Goal: Task Accomplishment & Management: Manage account settings

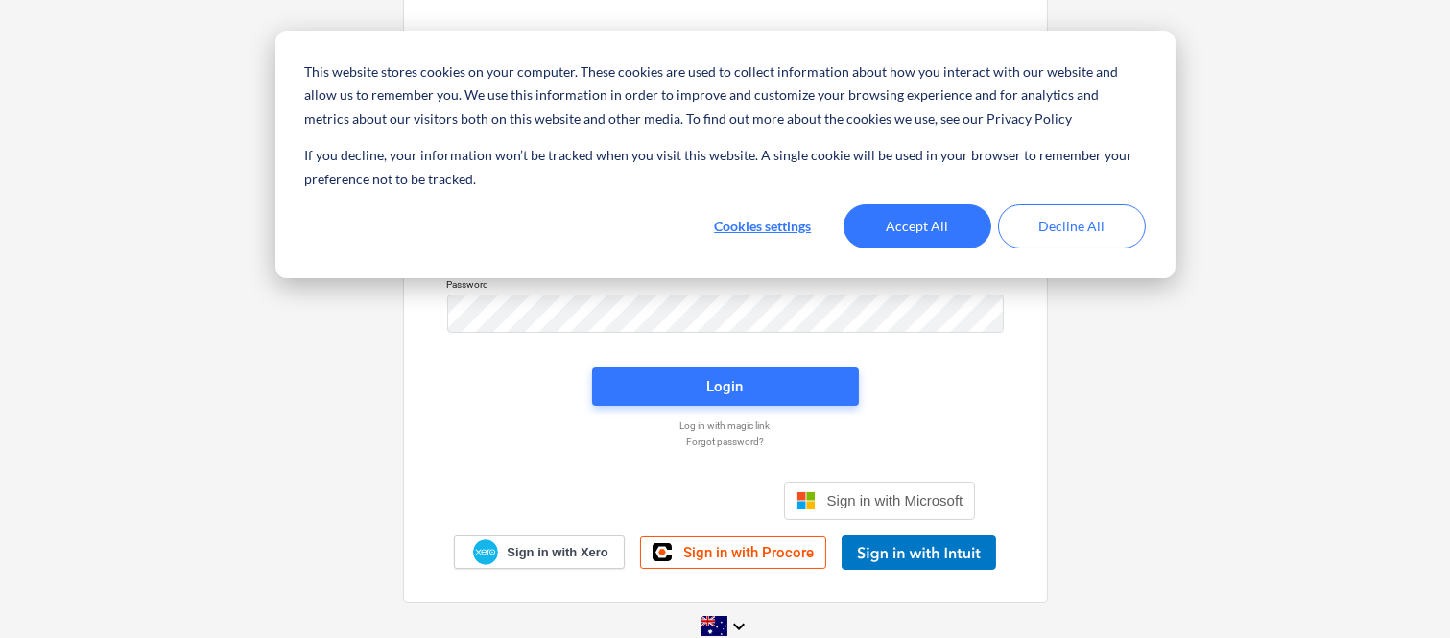
type input "[EMAIL_ADDRESS][DOMAIN_NAME]"
click at [218, 369] on div "Sign in with your Planyard account Username contracts@signaturepropertypartners…" at bounding box center [725, 318] width 1450 height 693
type input "[EMAIL_ADDRESS][DOMAIN_NAME]"
click at [1113, 376] on div "Sign in with your Planyard account Username contracts@signaturepropertypartners…" at bounding box center [725, 318] width 1450 height 693
click at [942, 227] on button "Accept All" at bounding box center [917, 226] width 148 height 44
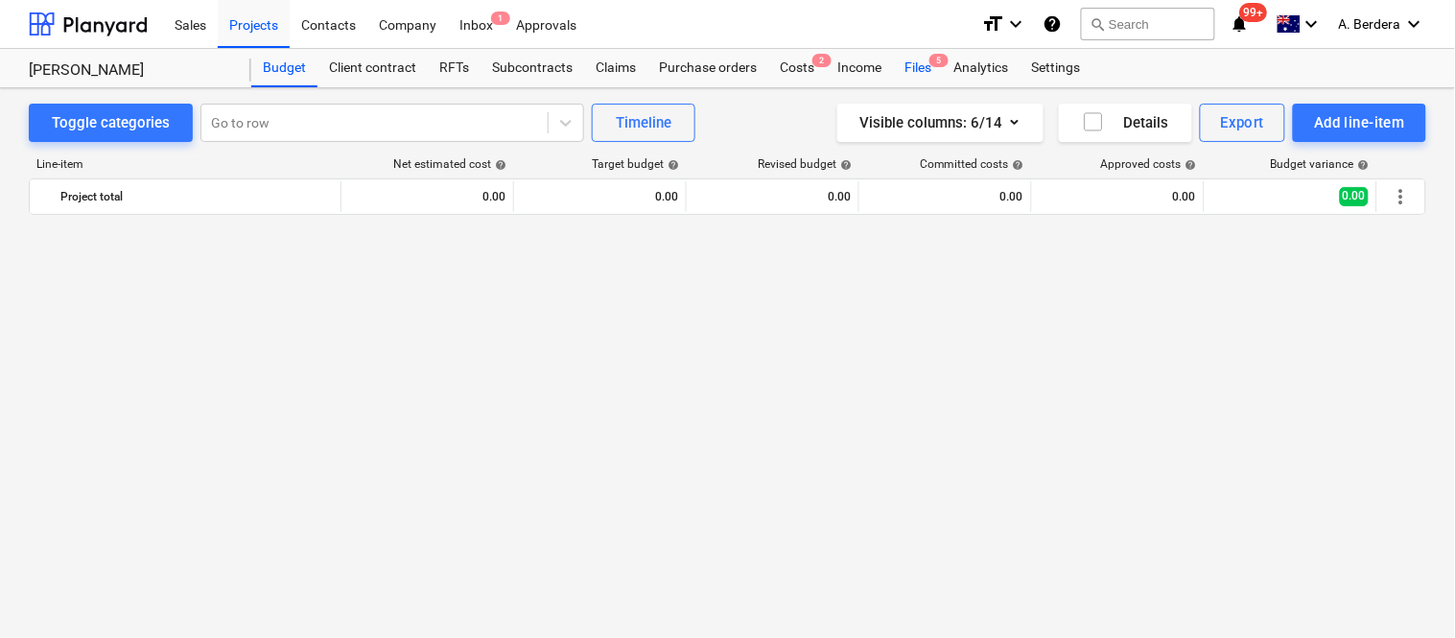
click at [925, 63] on div "Files 5" at bounding box center [918, 68] width 50 height 38
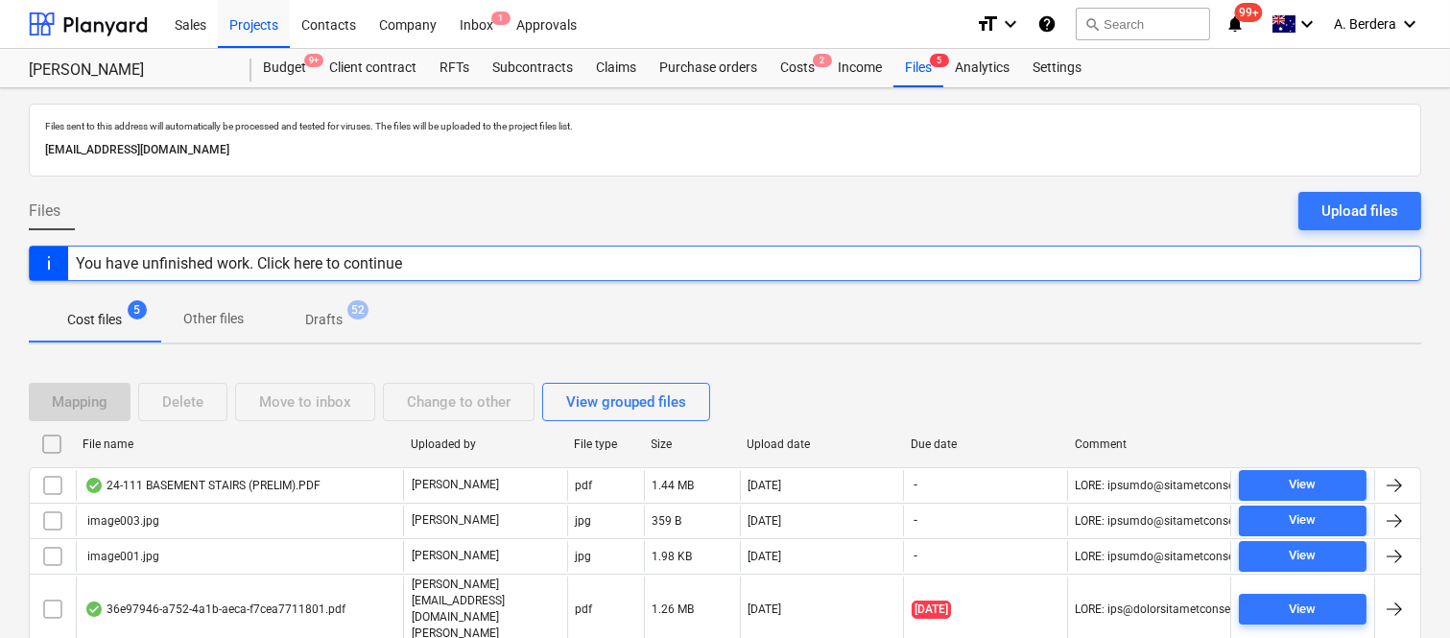
scroll to position [77, 0]
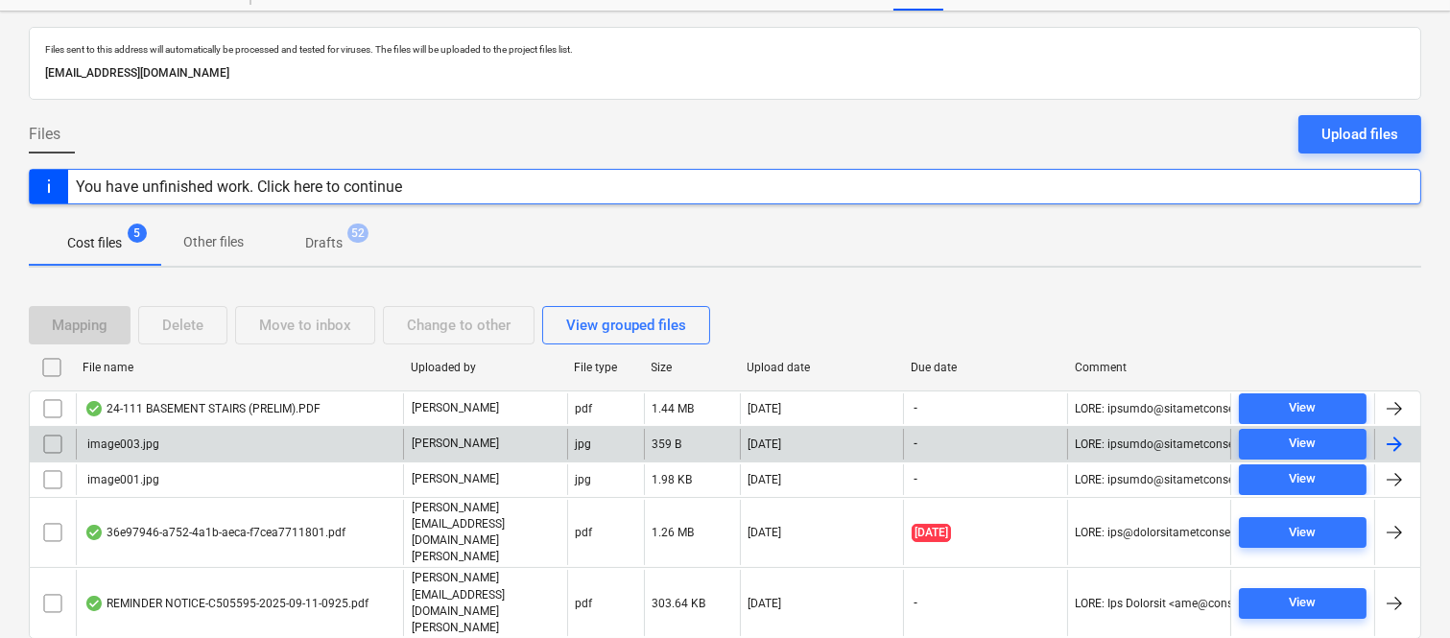
click at [46, 437] on input "checkbox" at bounding box center [52, 444] width 31 height 31
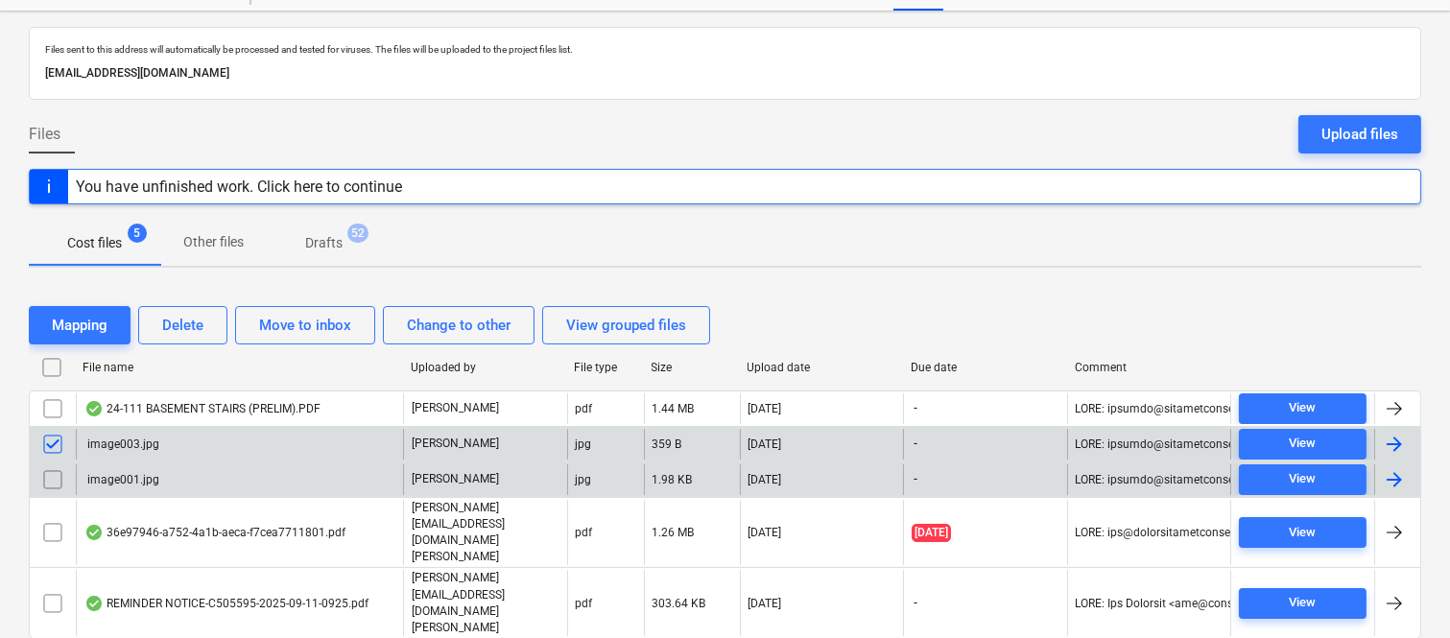
click at [59, 485] on input "checkbox" at bounding box center [52, 479] width 31 height 31
click at [189, 320] on div "Delete" at bounding box center [182, 325] width 41 height 25
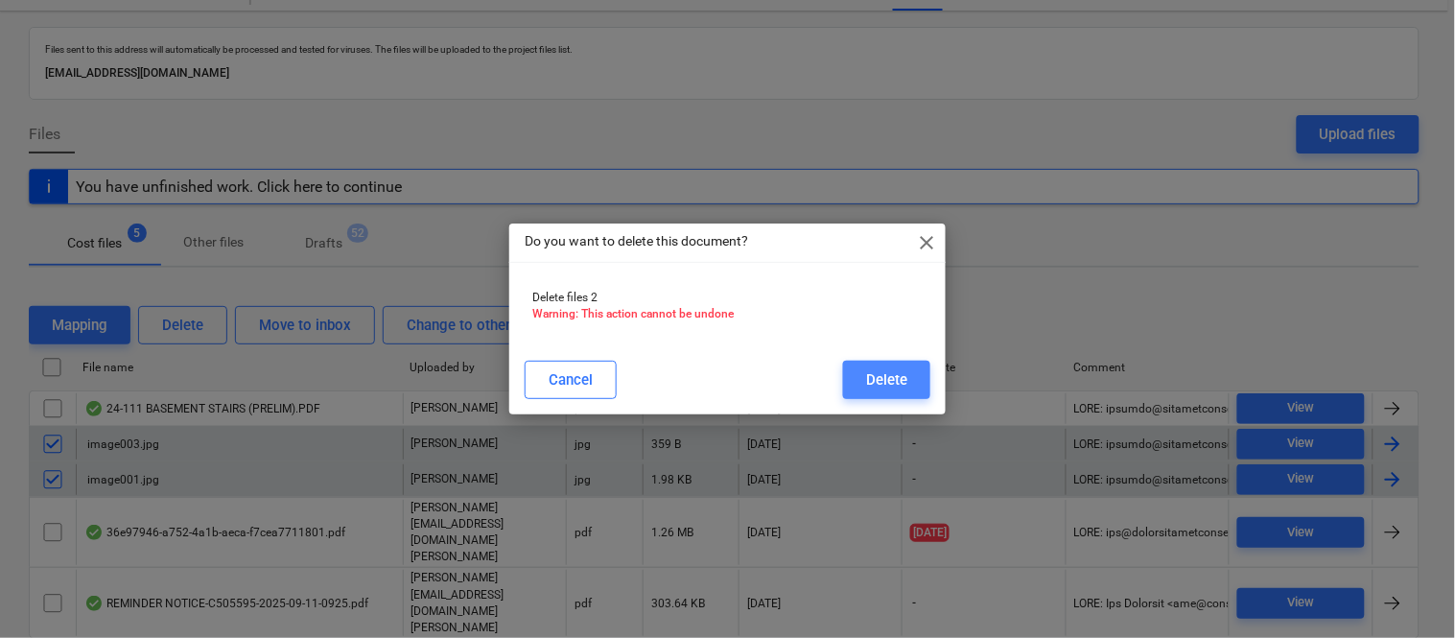
click at [866, 379] on div "Delete" at bounding box center [886, 379] width 41 height 25
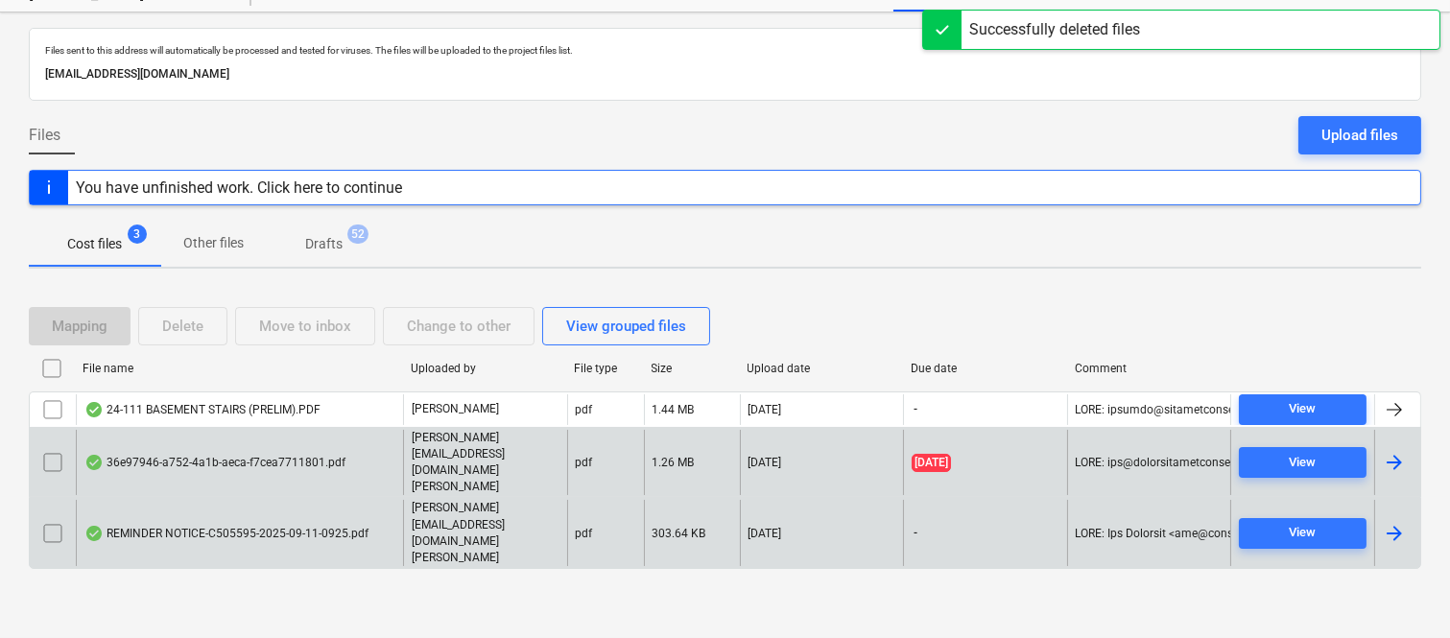
scroll to position [40, 0]
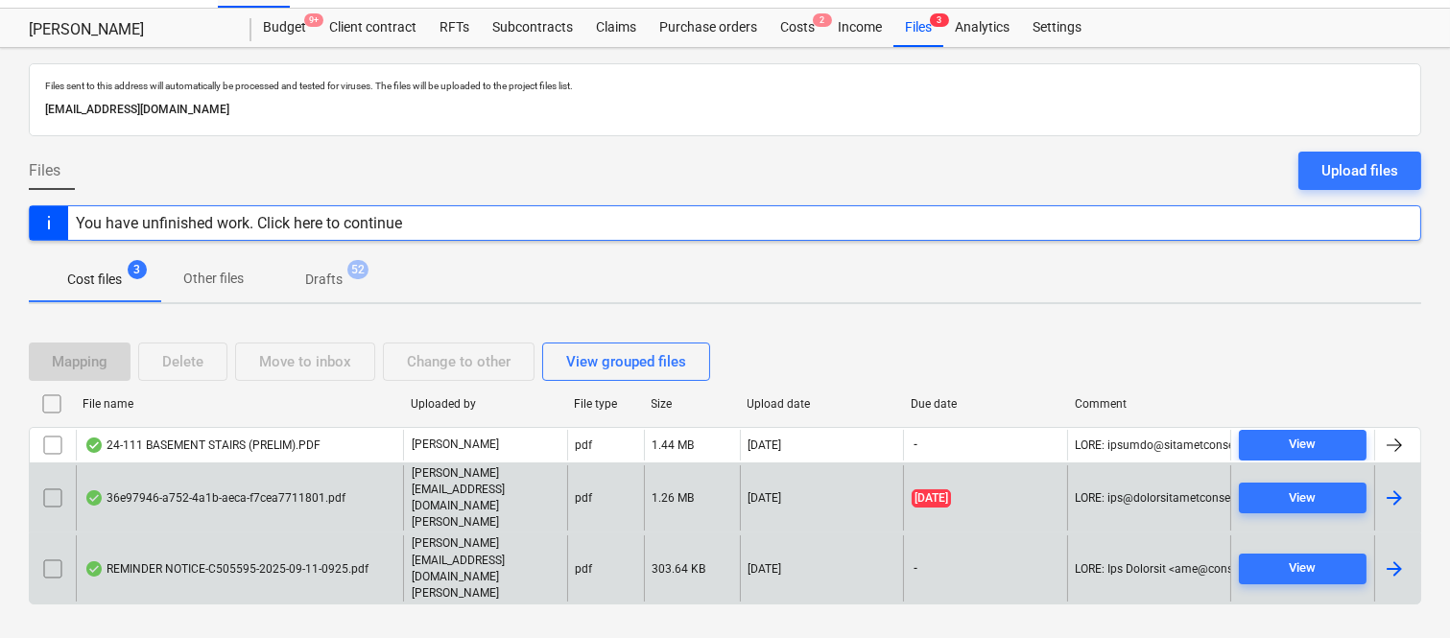
click at [326, 503] on div "36e97946-a752-4a1b-aeca-f7cea7711801.pdf" at bounding box center [214, 497] width 261 height 15
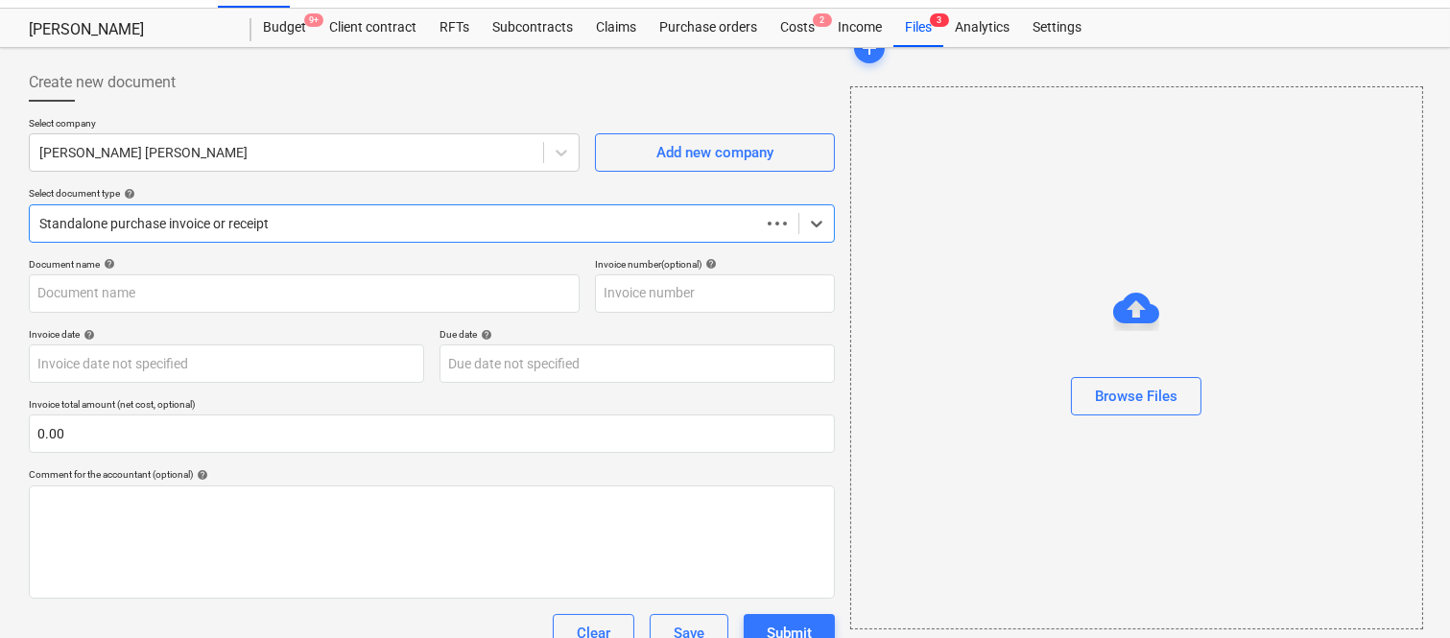
scroll to position [77, 0]
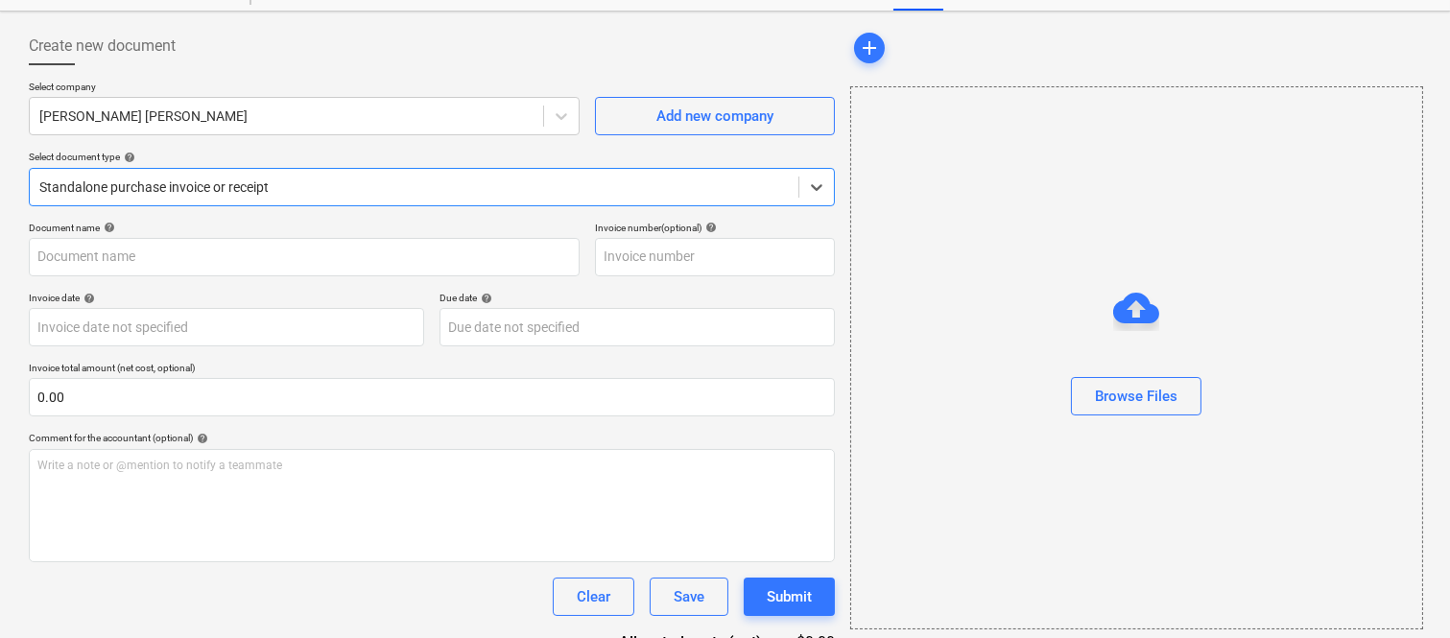
type input "107"
type input "06 Oct 2025"
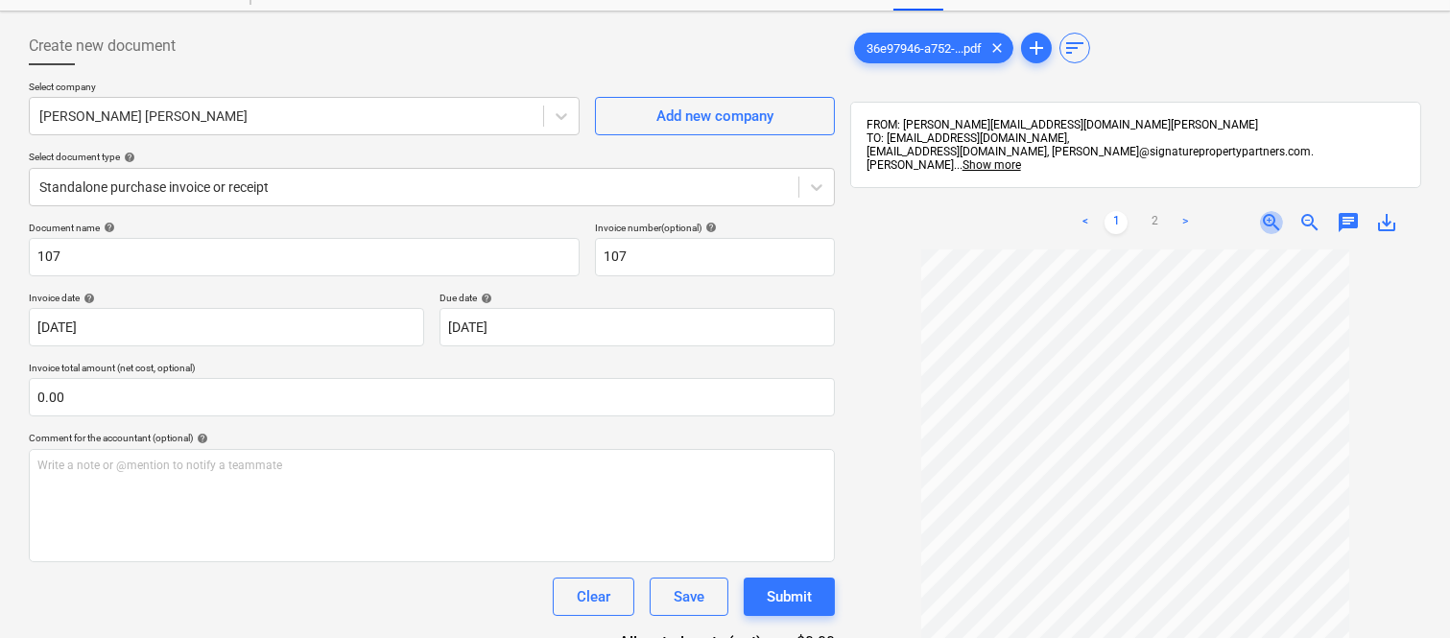
click at [1267, 211] on span "zoom_in" at bounding box center [1271, 222] width 23 height 23
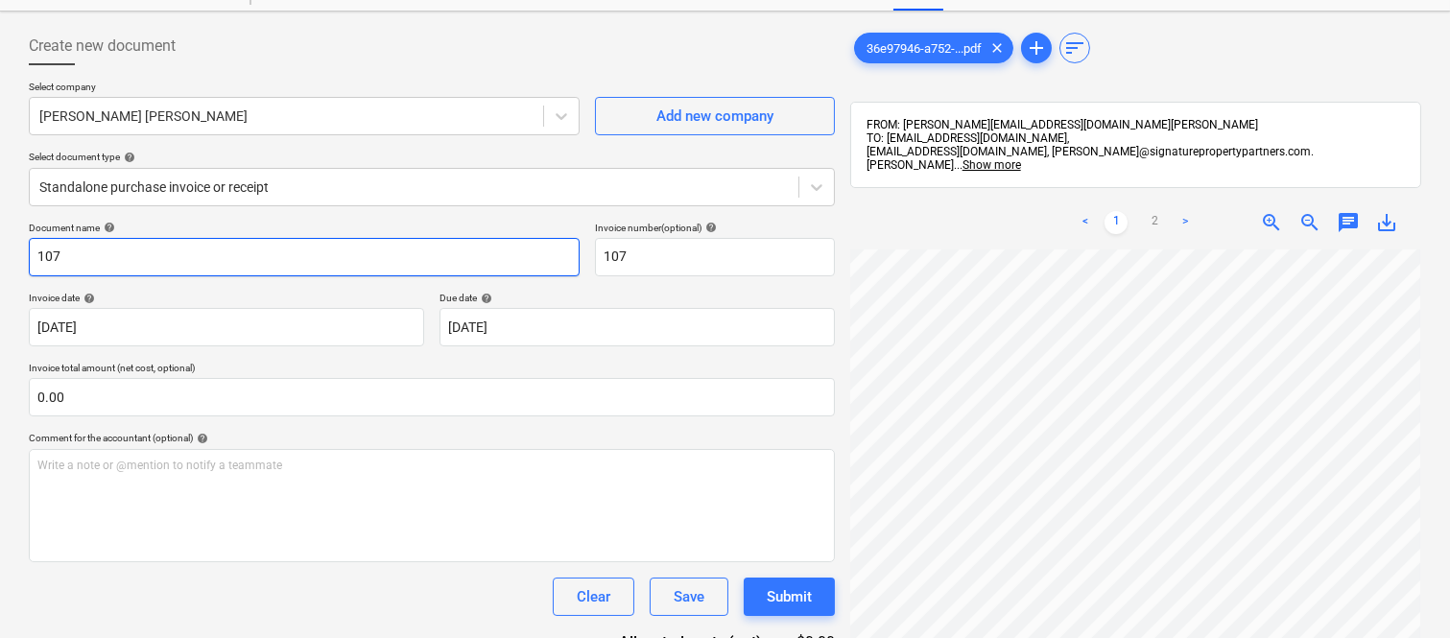
click at [29, 261] on input "107" at bounding box center [304, 257] width 551 height 38
click at [98, 254] on input "CAMERON INV- 107" at bounding box center [304, 257] width 551 height 38
type input "CAMERON BROWN INV- 107"
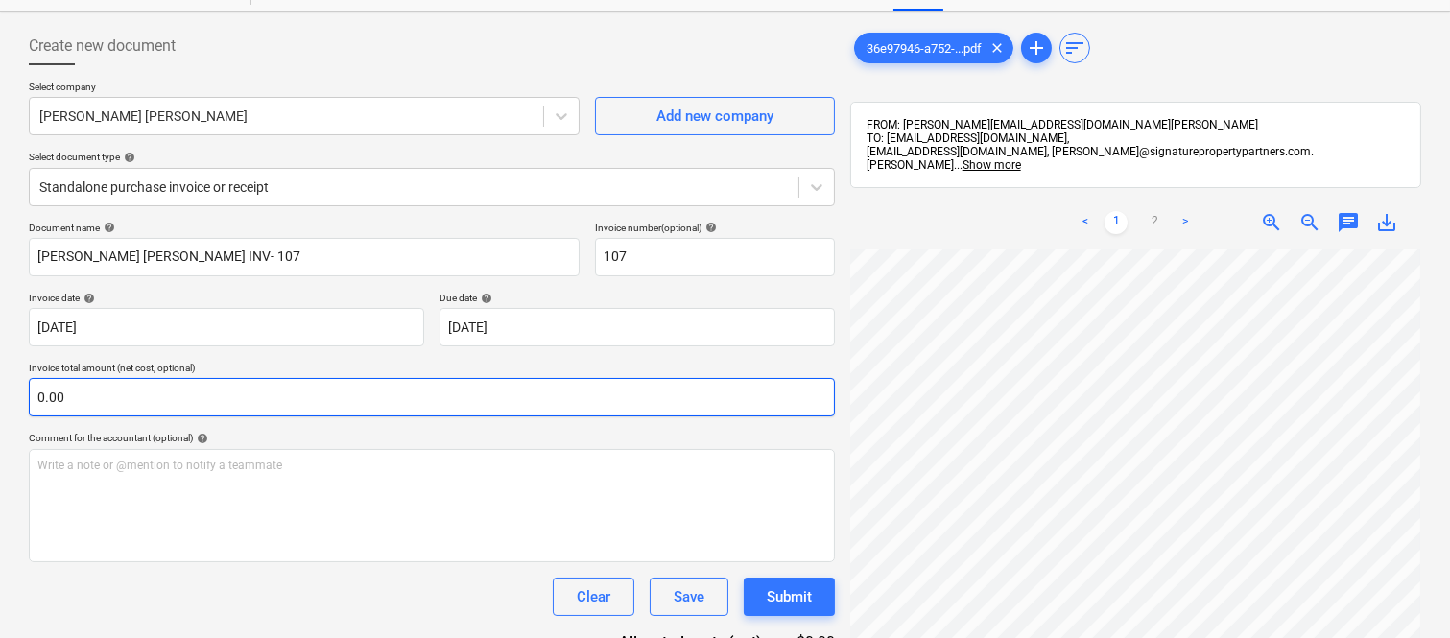
click at [98, 409] on input "0.00" at bounding box center [432, 397] width 806 height 38
paste input "3,181.55"
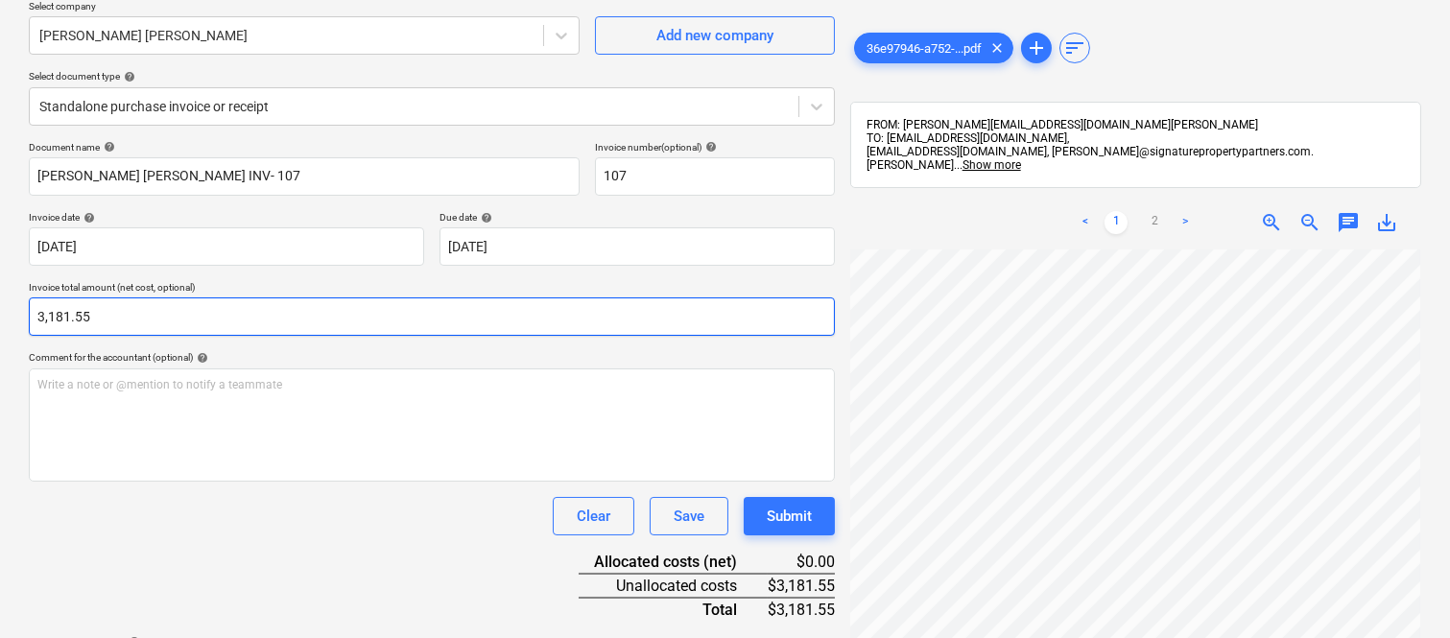
scroll to position [225, 0]
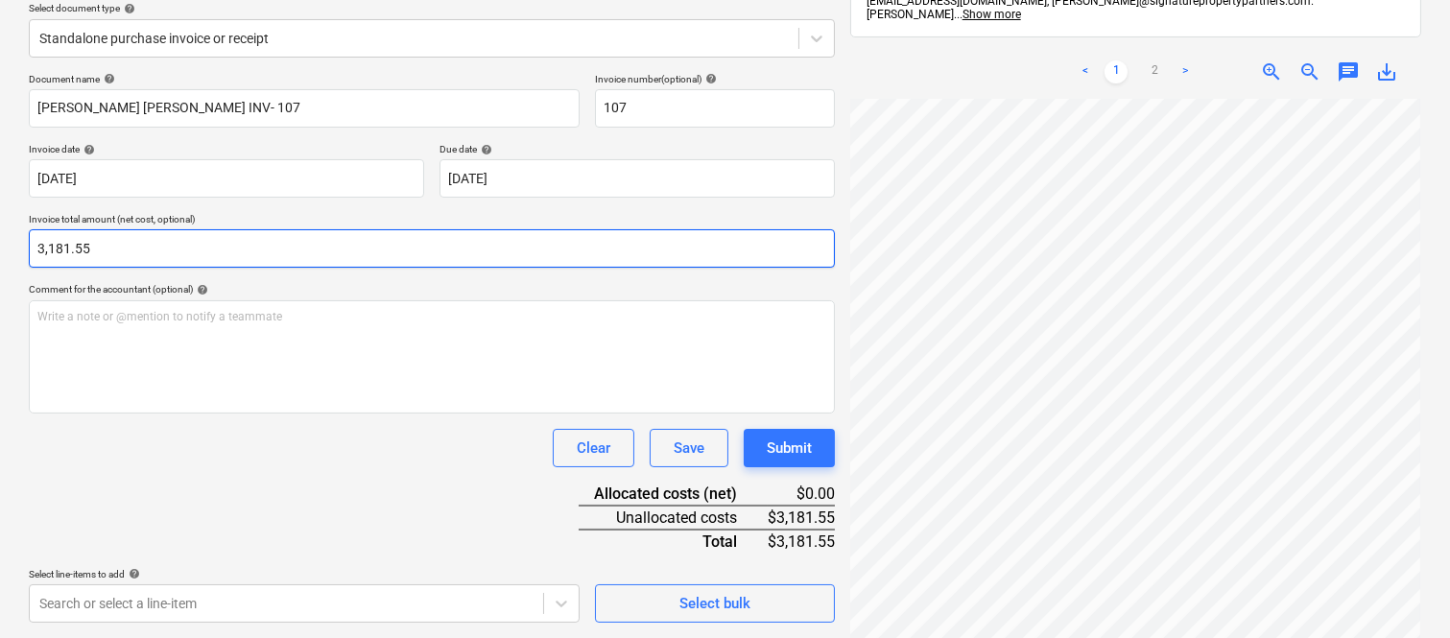
type input "3,181.55"
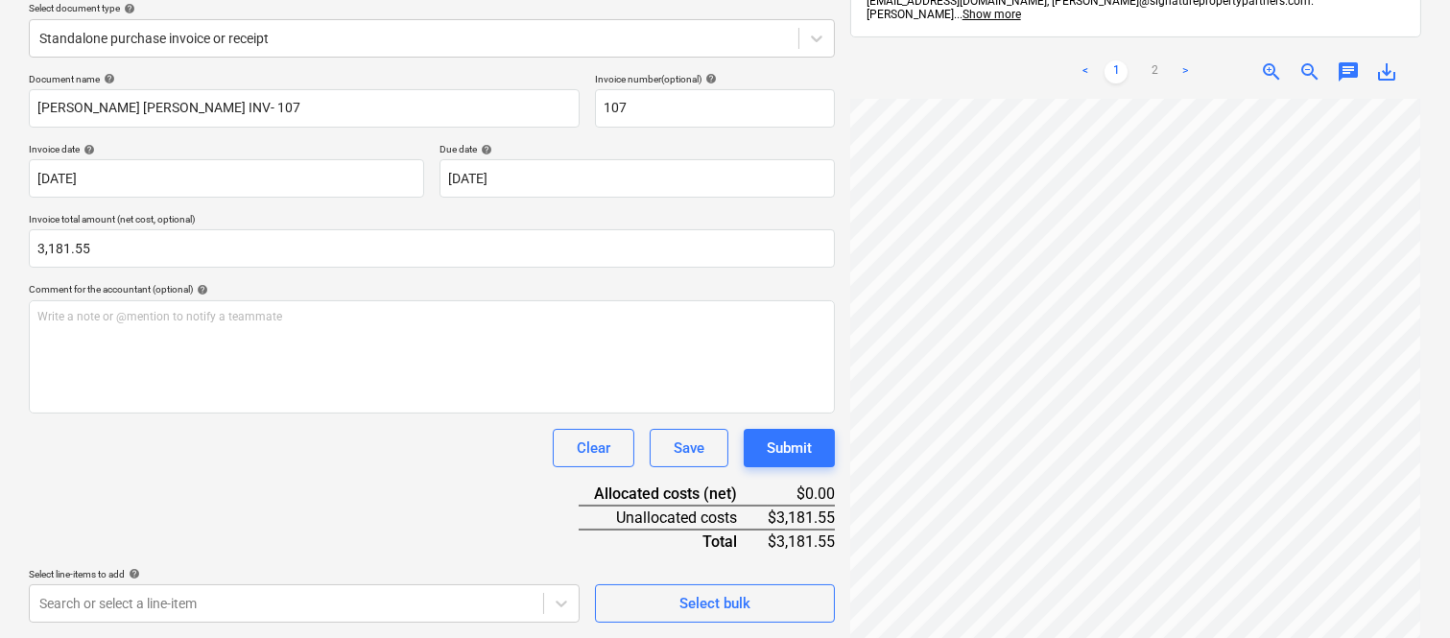
click at [225, 446] on div "Clear Save Submit" at bounding box center [432, 448] width 806 height 38
click at [371, 413] on body "Sales Projects Contacts Company Inbox 1 Approvals format_size keyboard_arrow_do…" at bounding box center [725, 94] width 1450 height 638
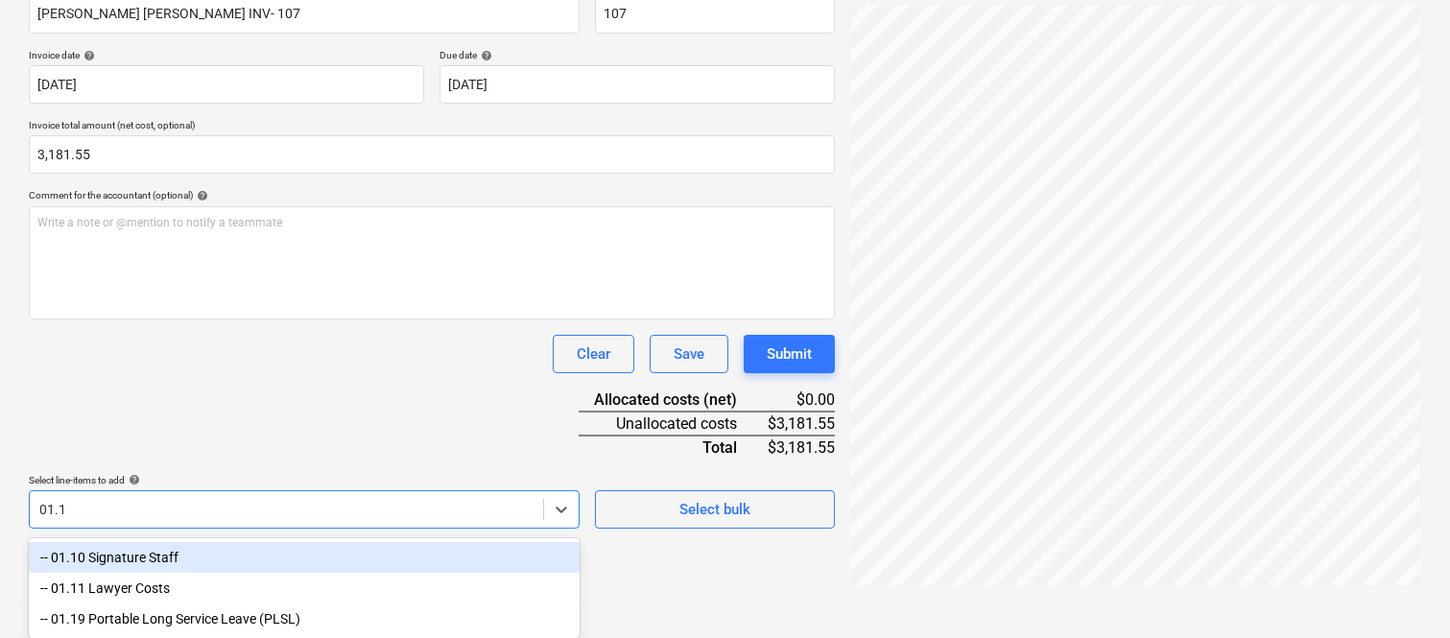
type input "01.10"
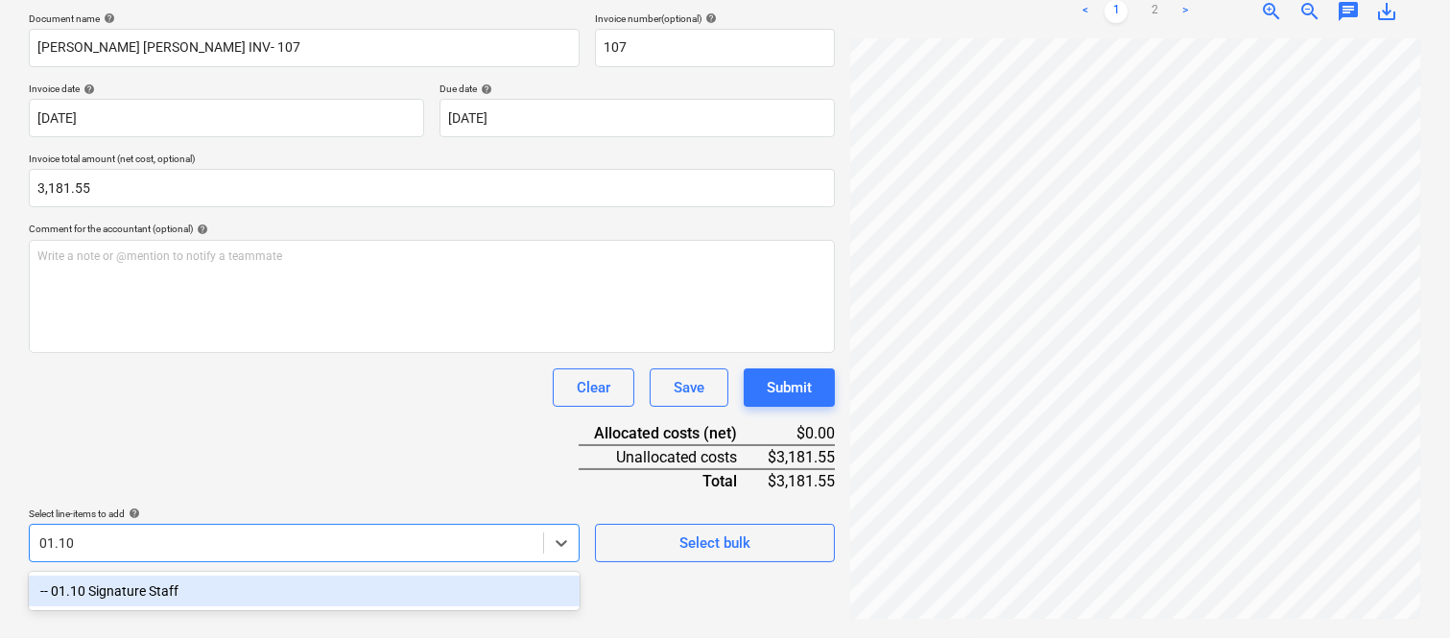
scroll to position [273, 0]
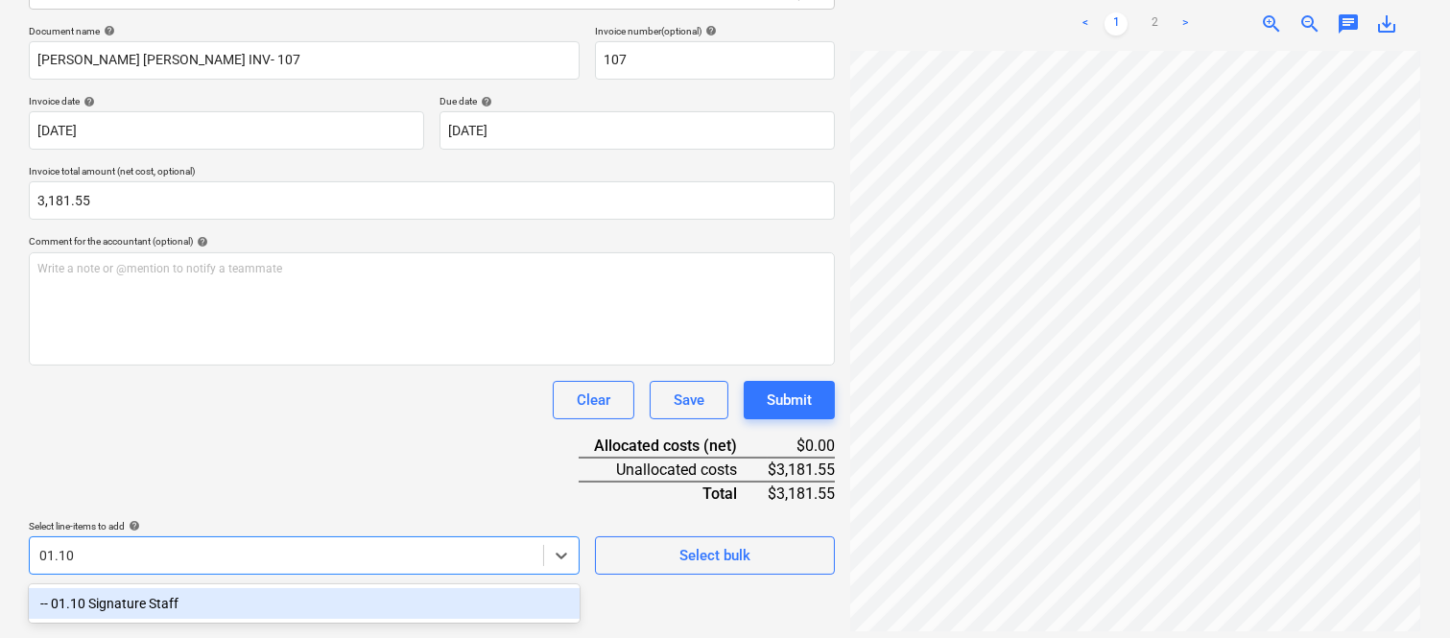
click at [295, 602] on div "-- 01.10 Signature Staff" at bounding box center [304, 603] width 551 height 31
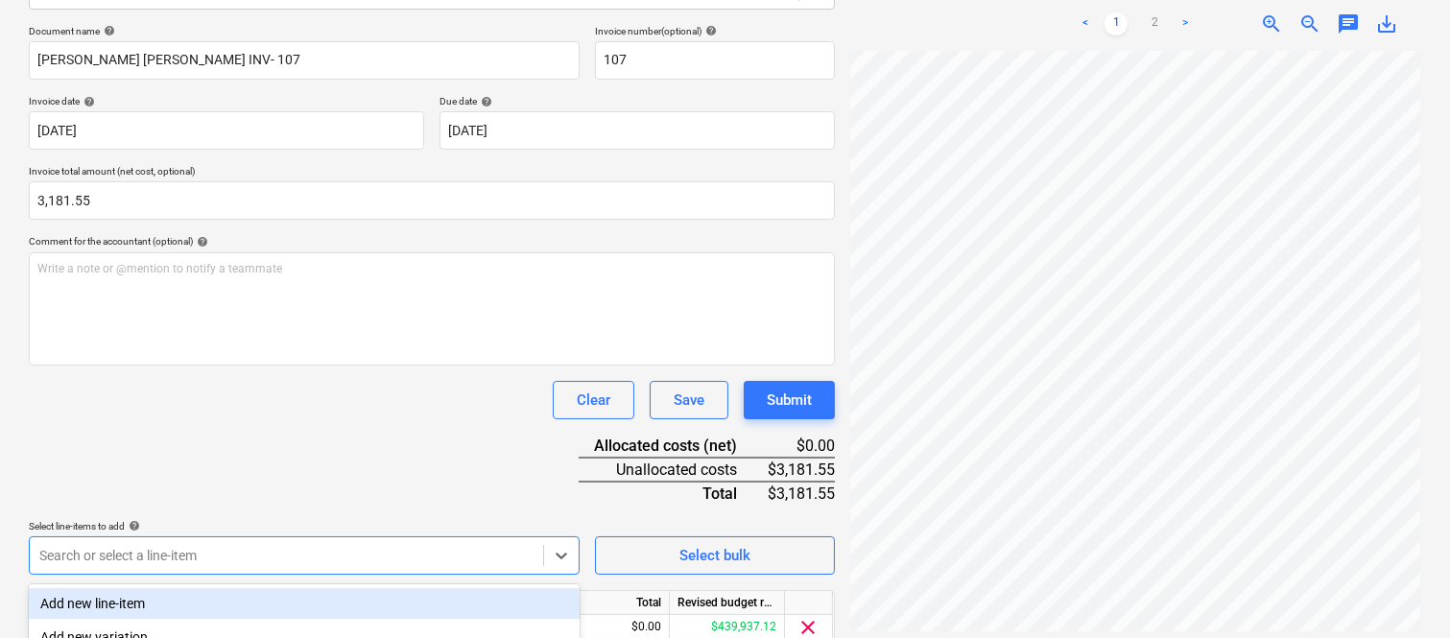
click at [281, 400] on div "Clear Save Submit" at bounding box center [432, 400] width 806 height 38
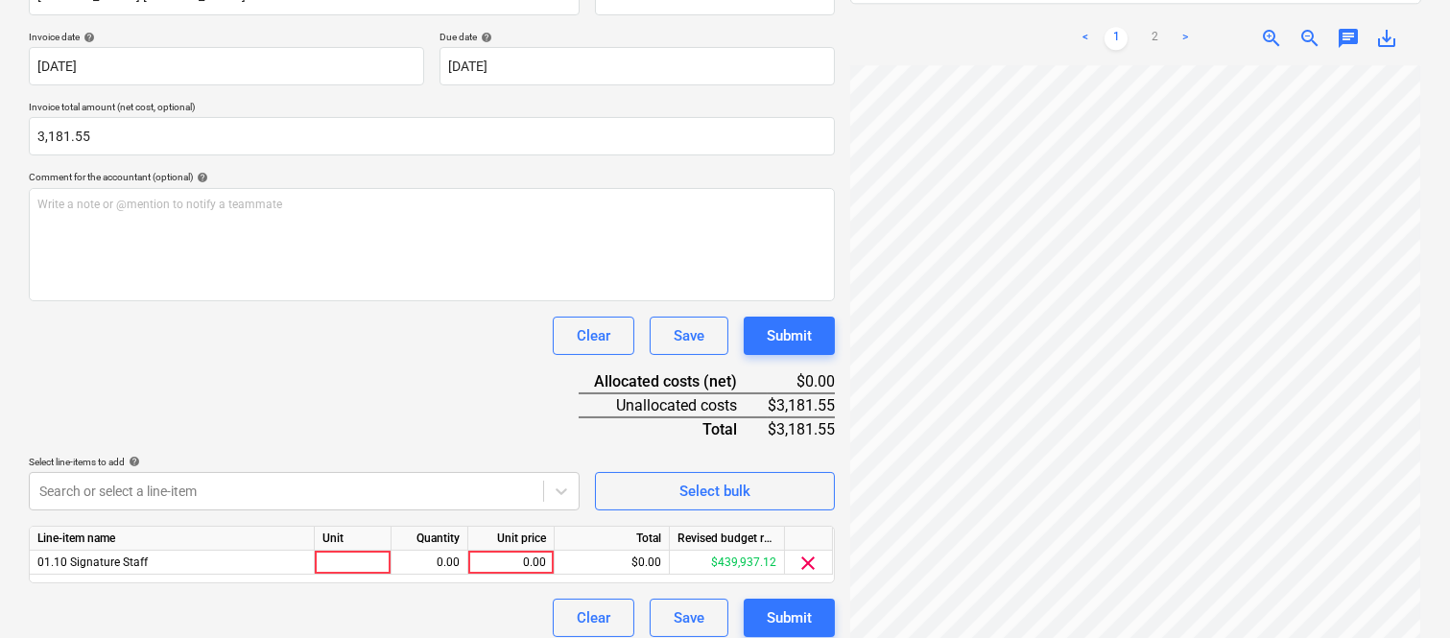
scroll to position [352, 0]
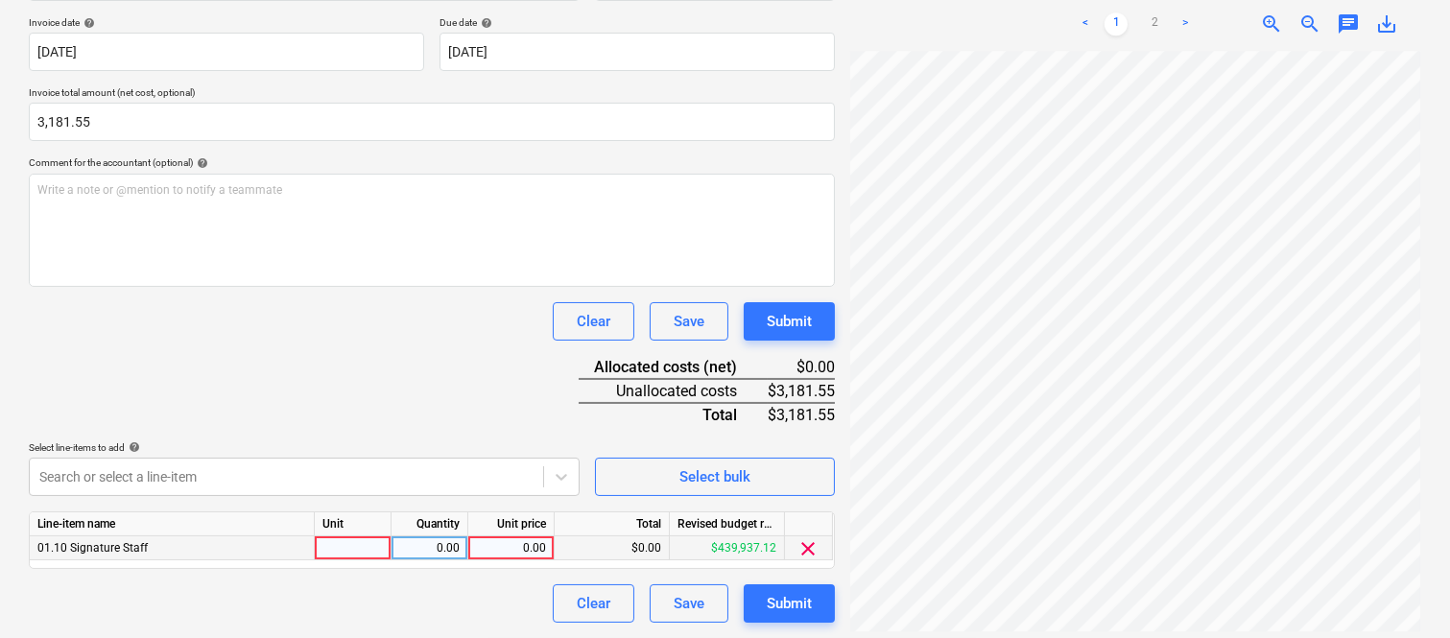
click at [366, 549] on div at bounding box center [353, 548] width 77 height 24
type input "INVOICE"
click at [436, 544] on div "0.00" at bounding box center [429, 548] width 60 height 24
type input "1"
click at [526, 549] on div "0.00" at bounding box center [511, 548] width 70 height 24
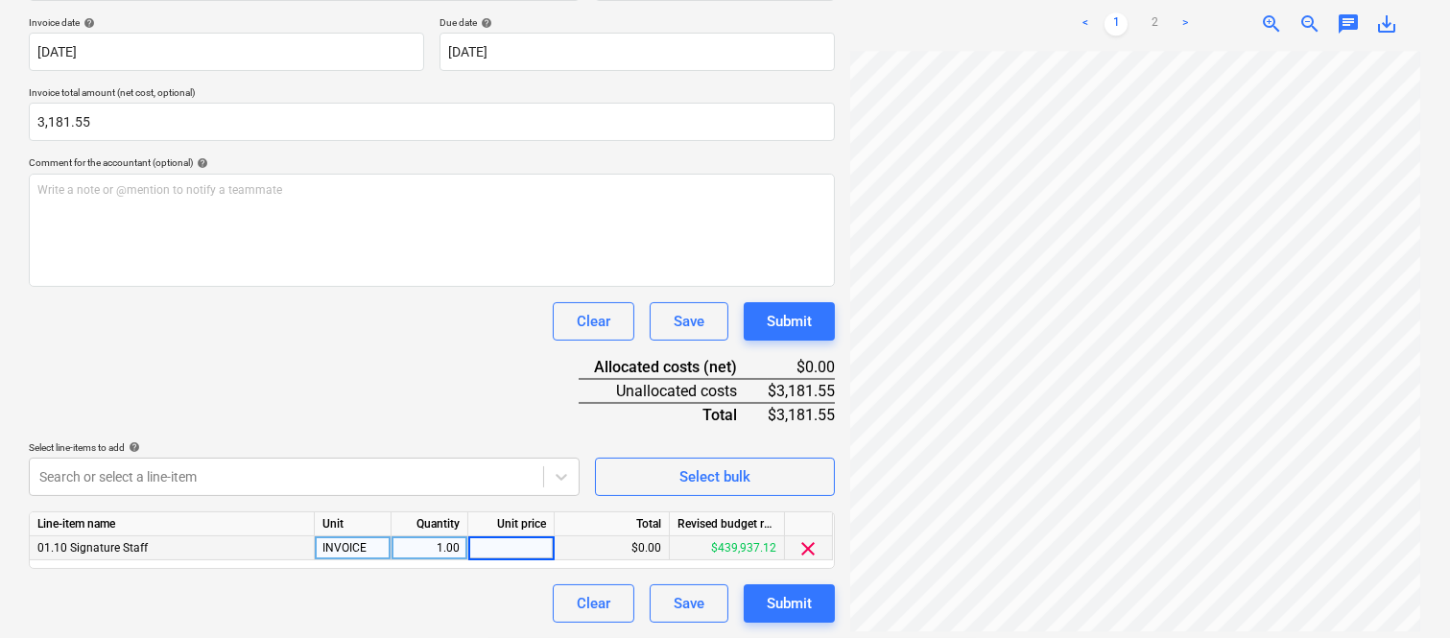
type input "3,181.55"
click at [513, 602] on div "Clear Save Submit" at bounding box center [432, 603] width 806 height 38
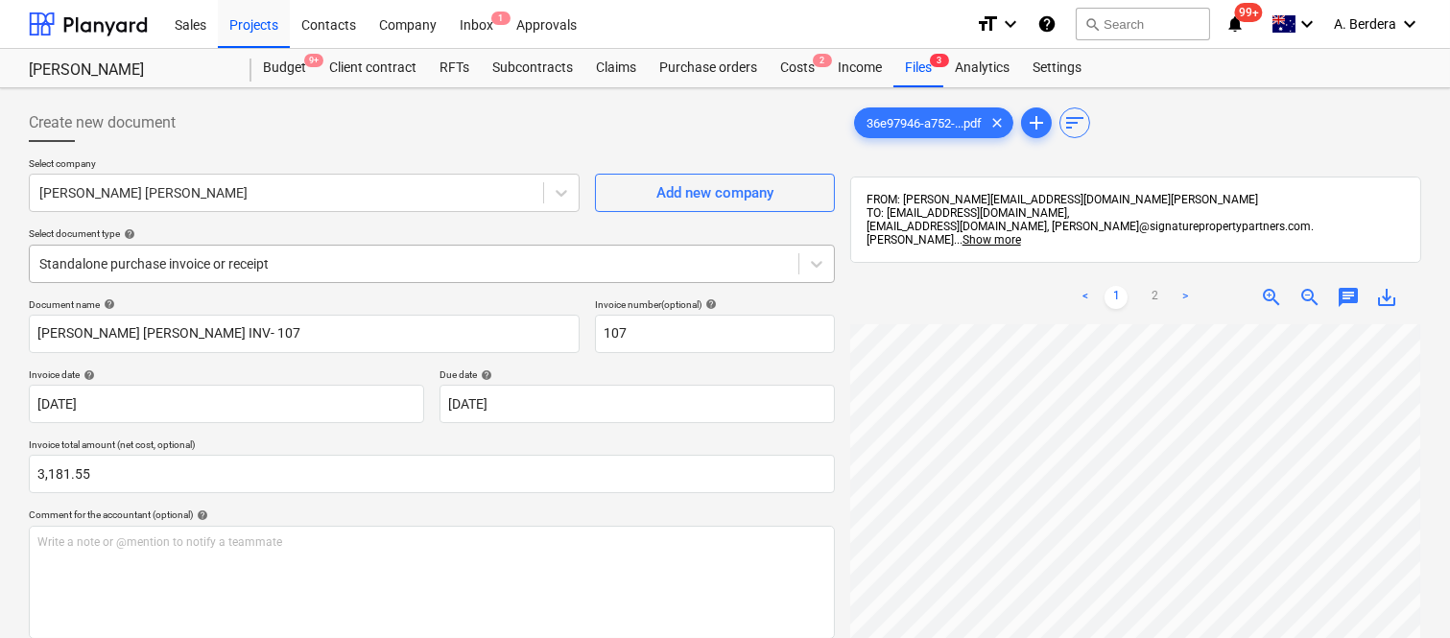
click at [454, 256] on div at bounding box center [413, 263] width 749 height 19
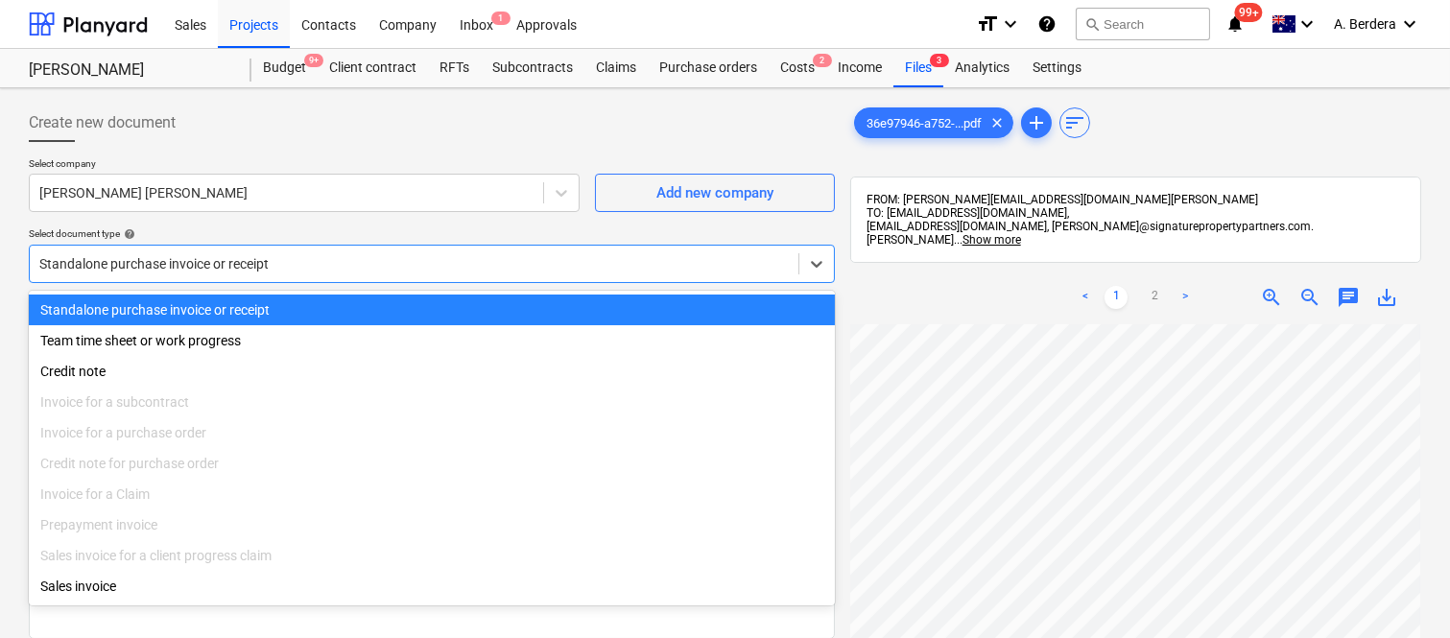
click at [477, 309] on div "Standalone purchase invoice or receipt" at bounding box center [432, 310] width 806 height 31
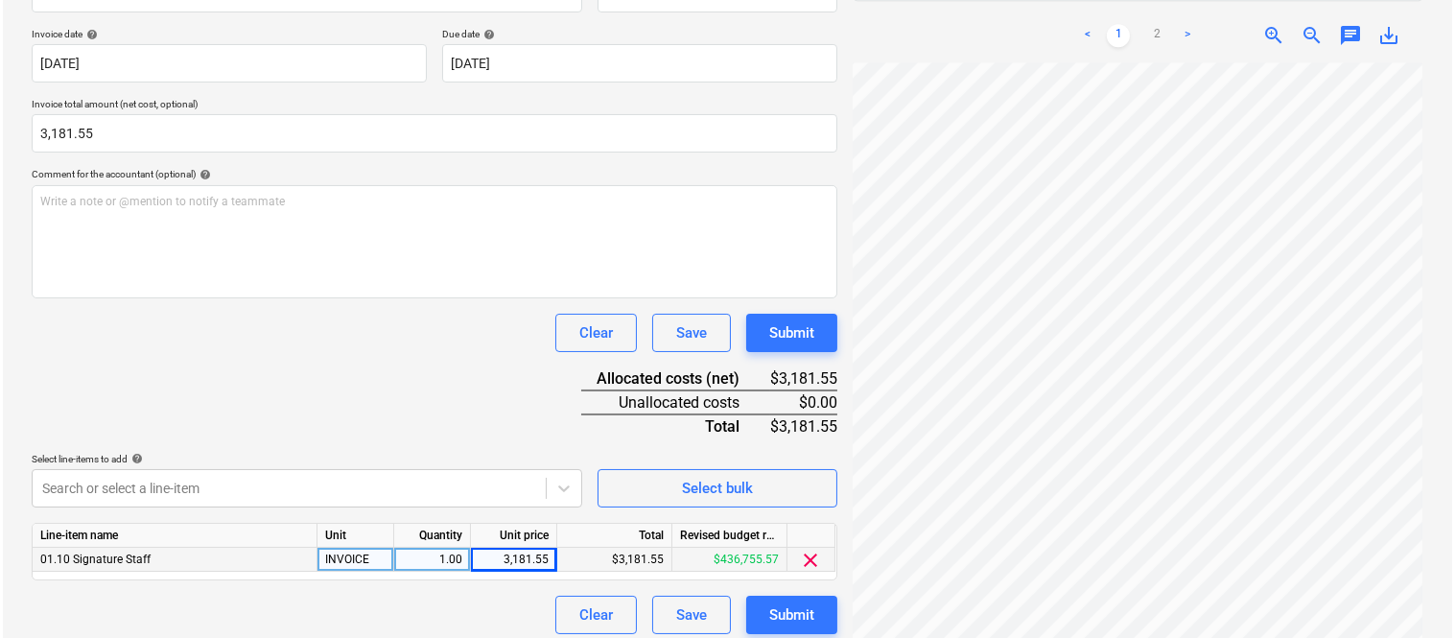
scroll to position [352, 0]
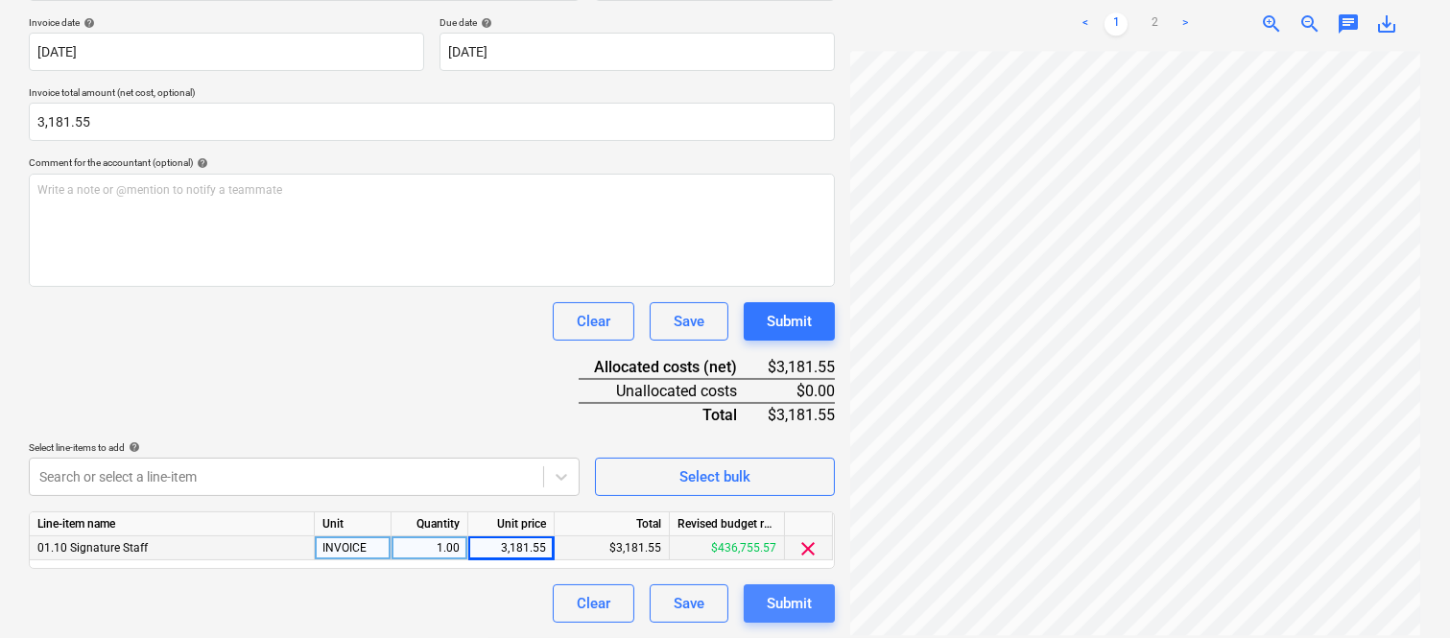
click at [796, 601] on div "Submit" at bounding box center [789, 603] width 45 height 25
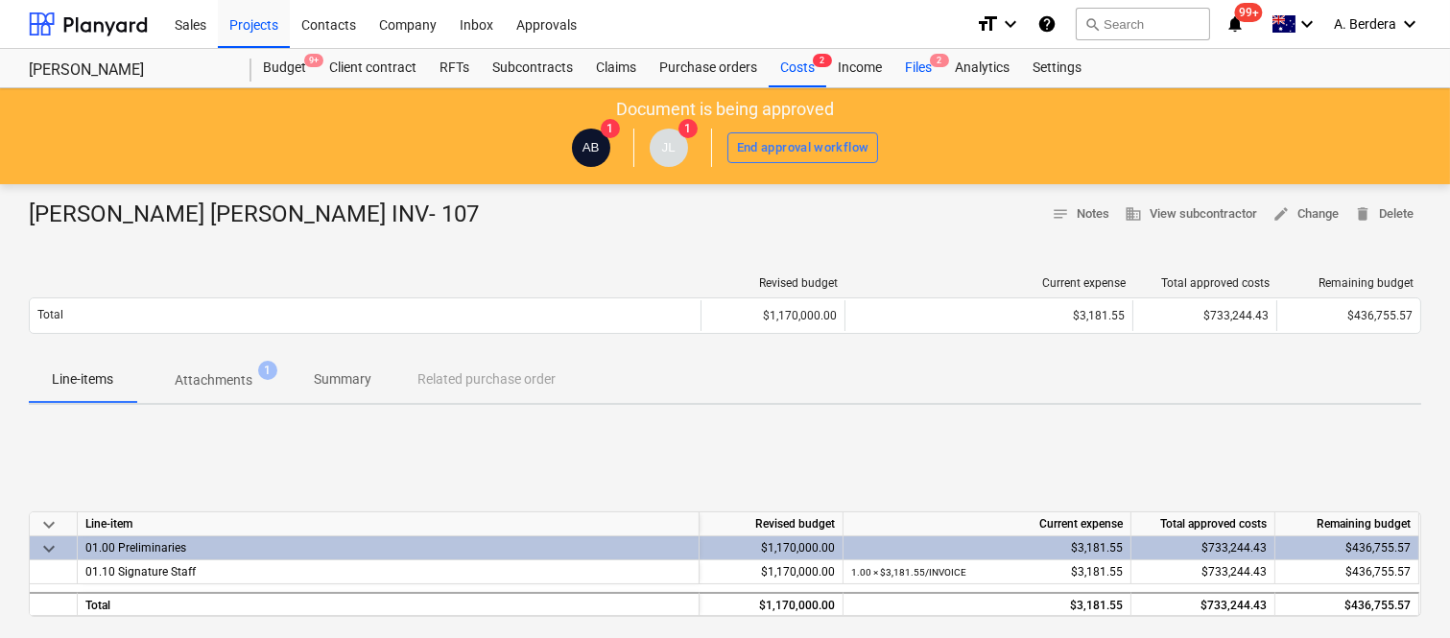
click at [934, 65] on span "2" at bounding box center [939, 60] width 19 height 13
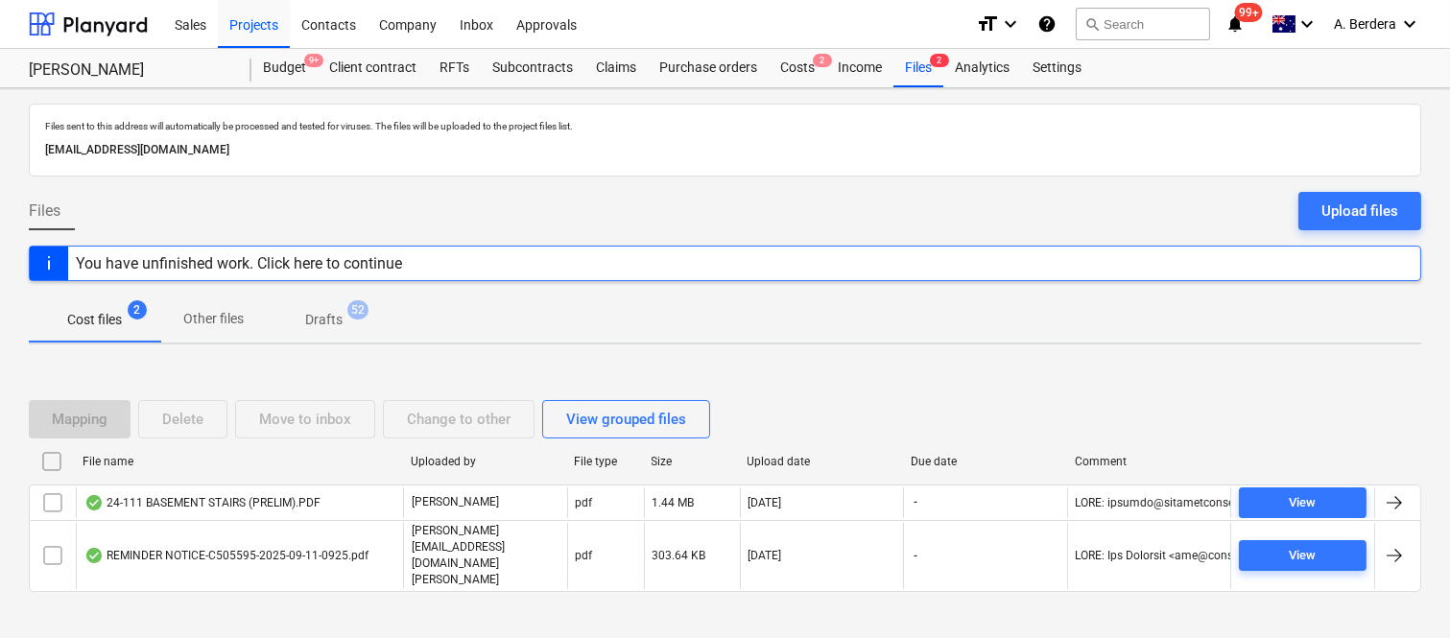
scroll to position [40, 0]
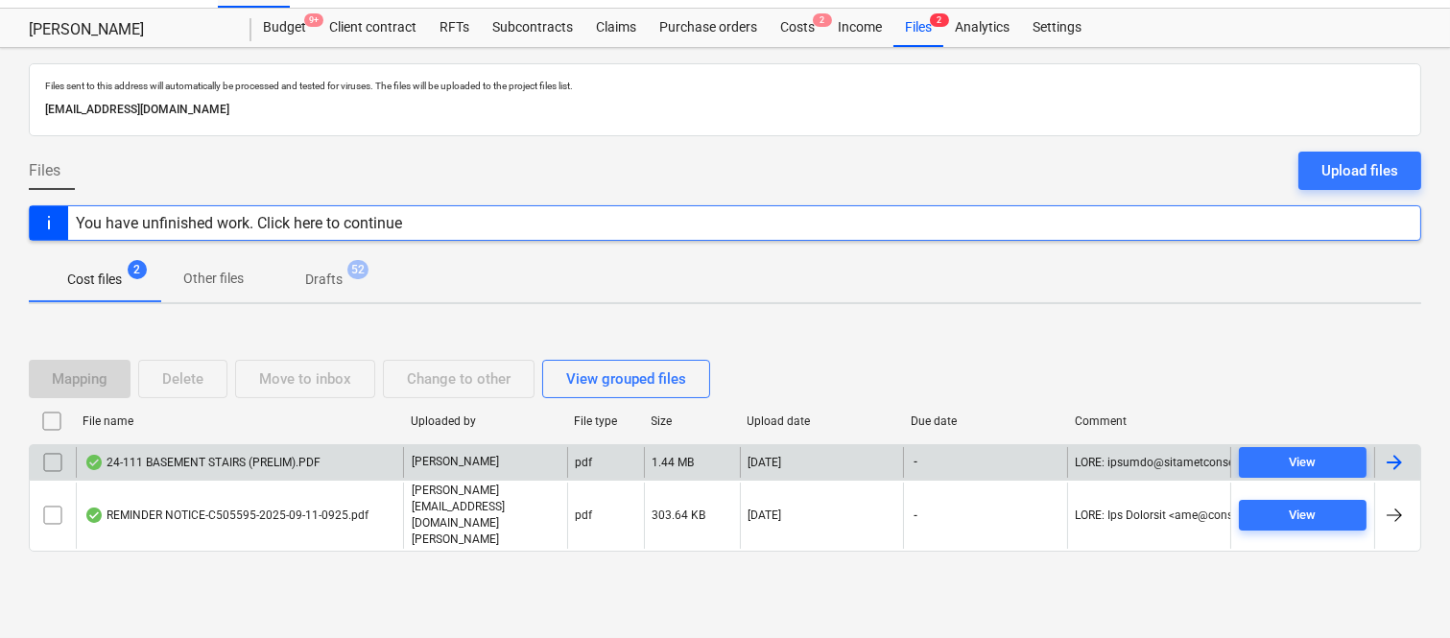
click at [347, 478] on div "24-111 BASEMENT STAIRS (PRELIM).PDF" at bounding box center [239, 462] width 327 height 31
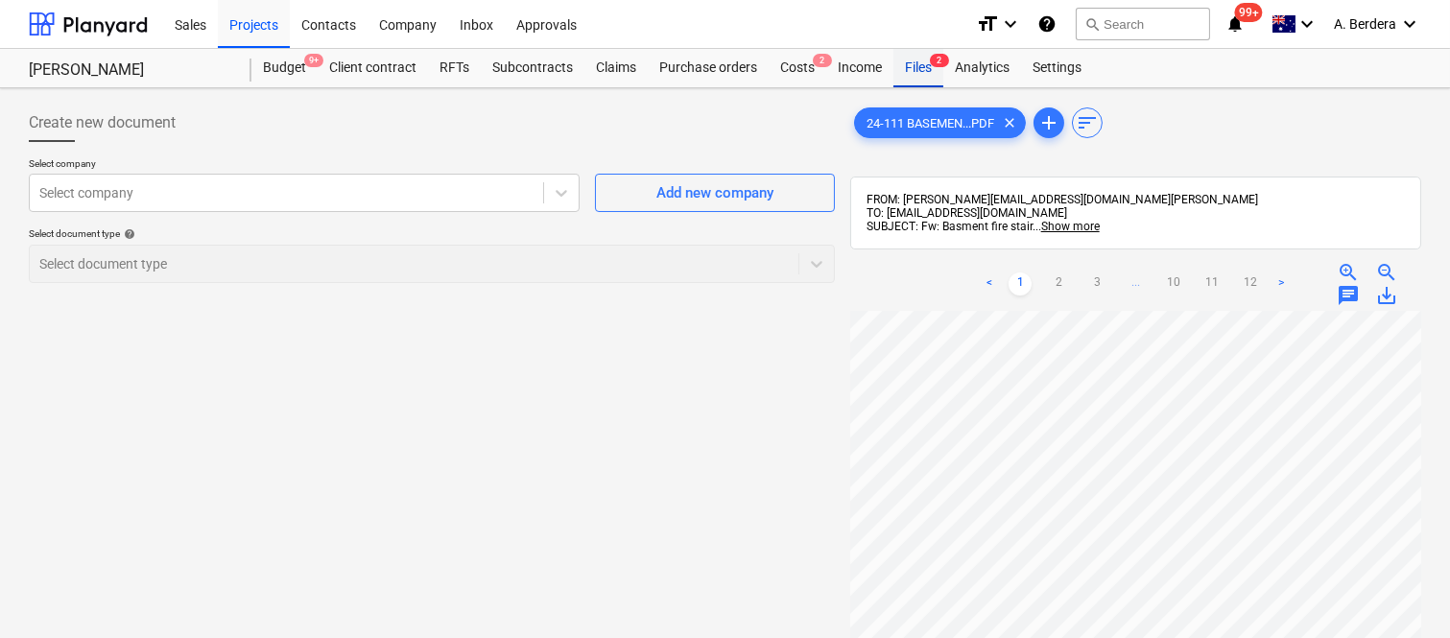
click at [935, 69] on div "Files 2" at bounding box center [918, 68] width 50 height 38
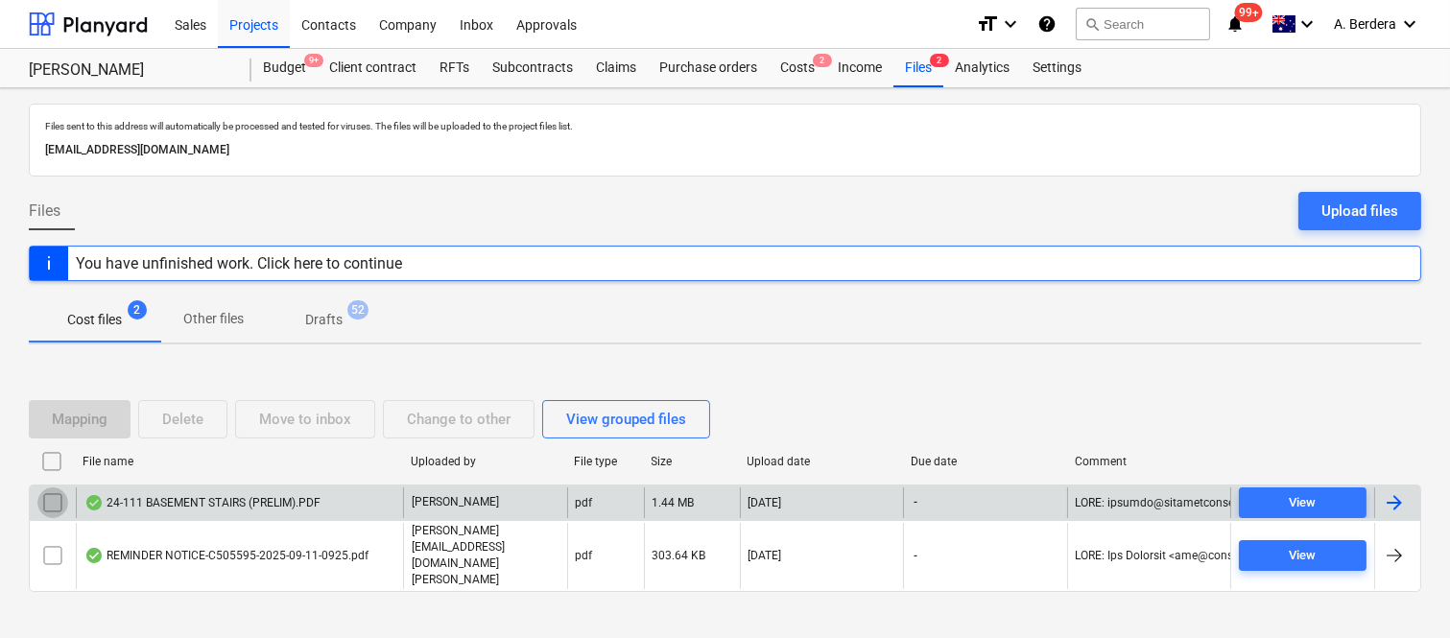
click at [59, 518] on input "checkbox" at bounding box center [52, 502] width 31 height 31
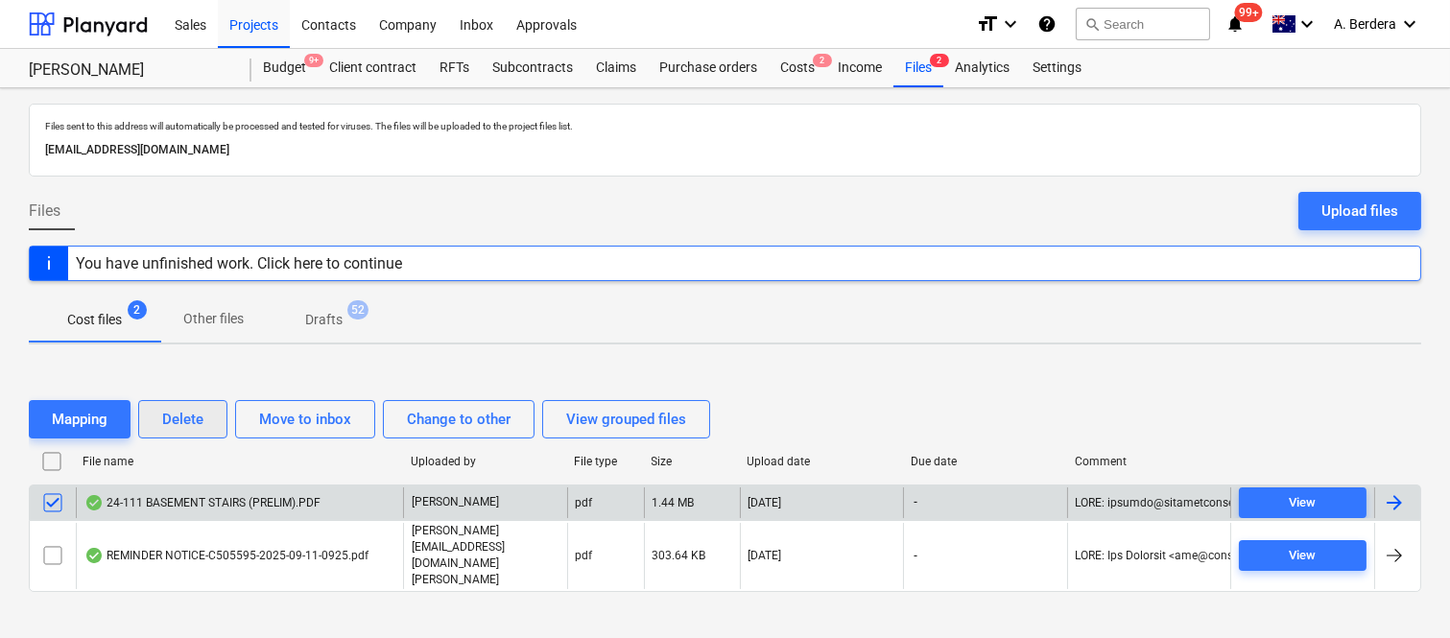
click at [155, 437] on button "Delete" at bounding box center [182, 419] width 89 height 38
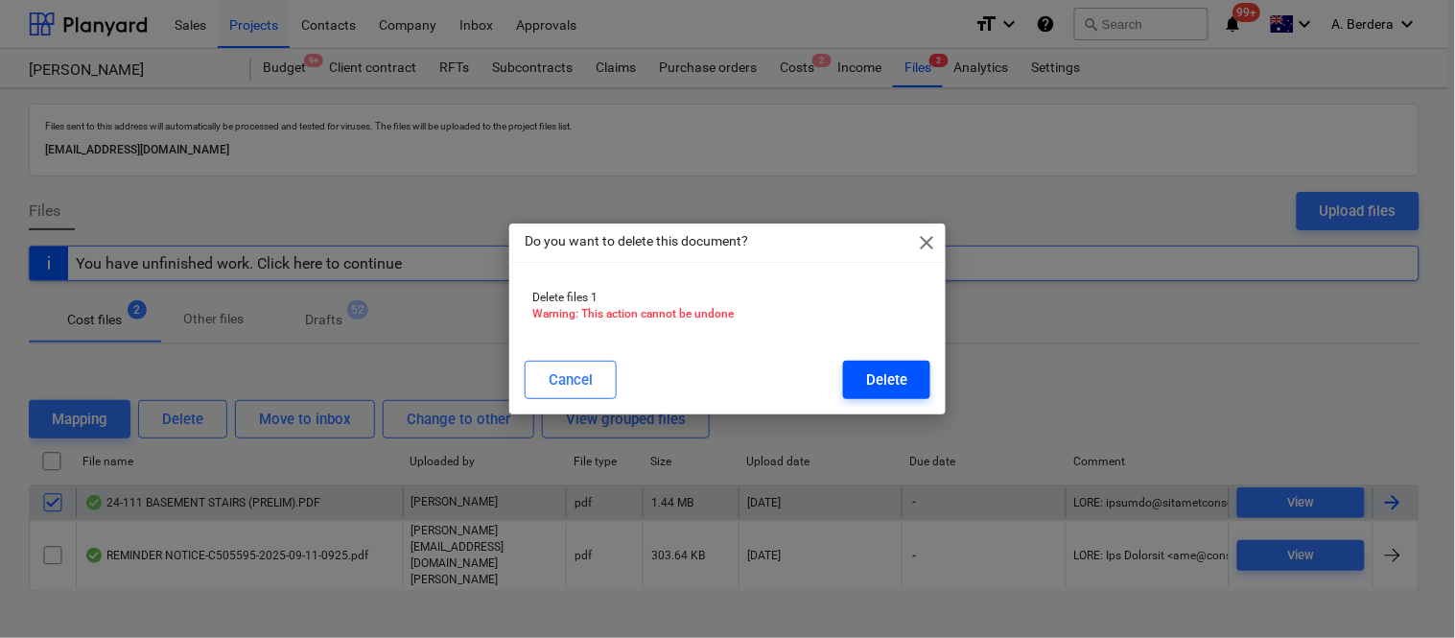
click at [889, 384] on div "Delete" at bounding box center [886, 379] width 41 height 25
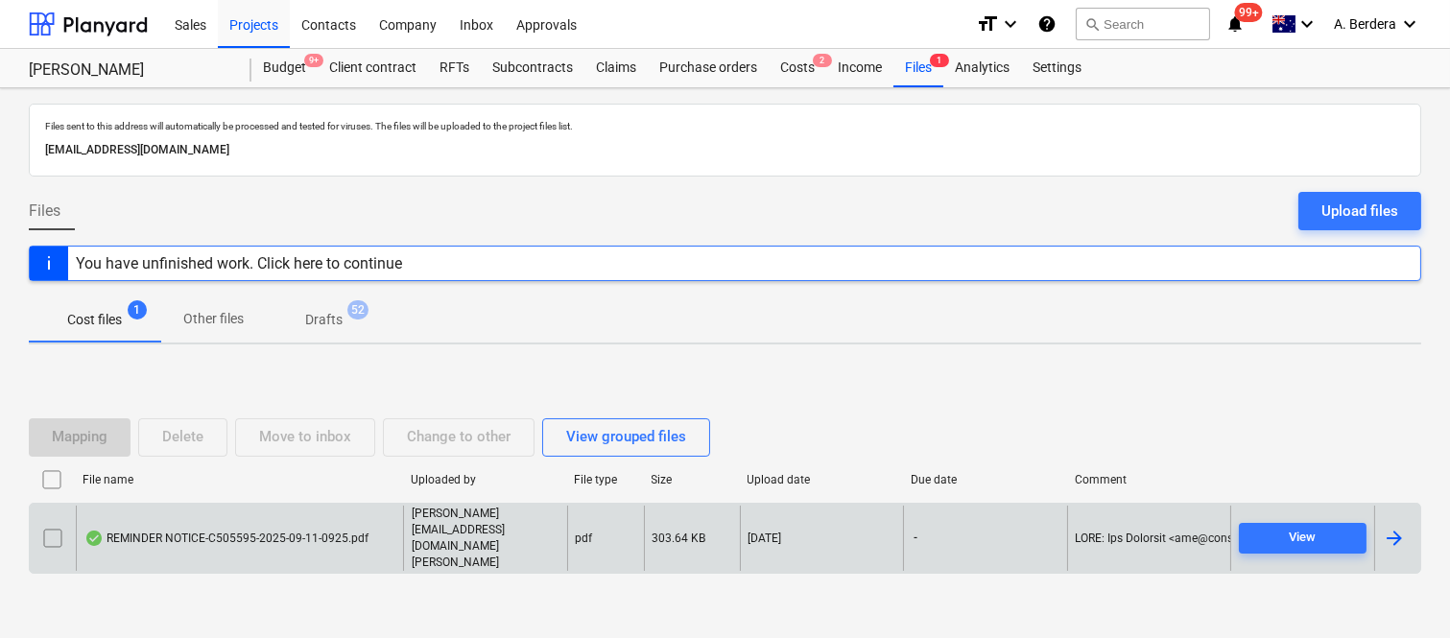
click at [330, 541] on div "REMINDER NOTICE-C505595-2025-09-11-0925.pdf" at bounding box center [226, 538] width 284 height 15
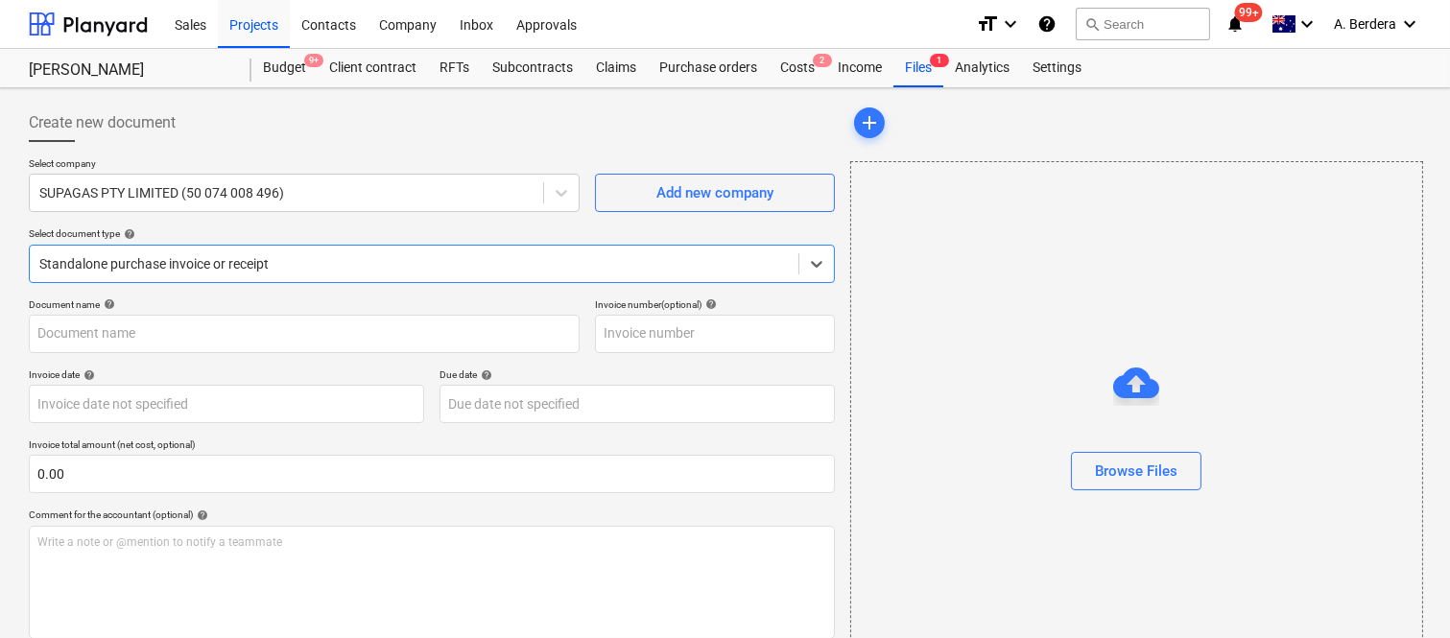
type input "C505595"
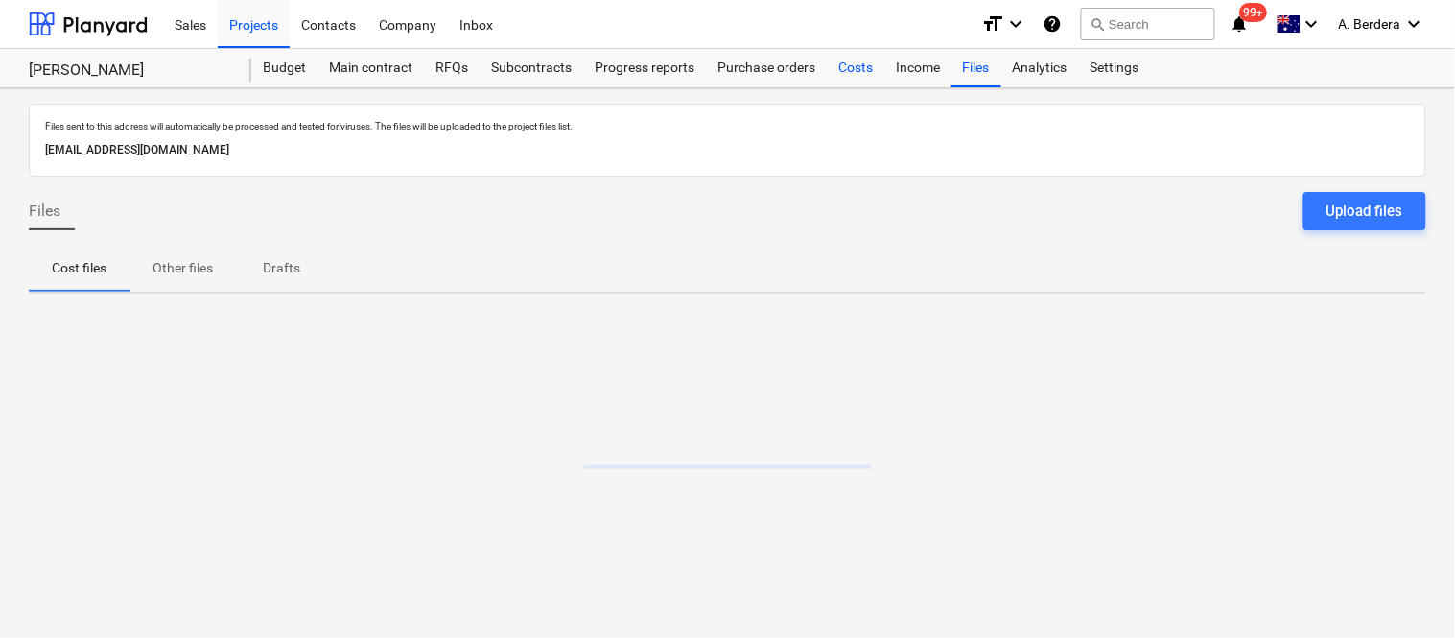
click at [842, 70] on div "Costs" at bounding box center [856, 68] width 58 height 38
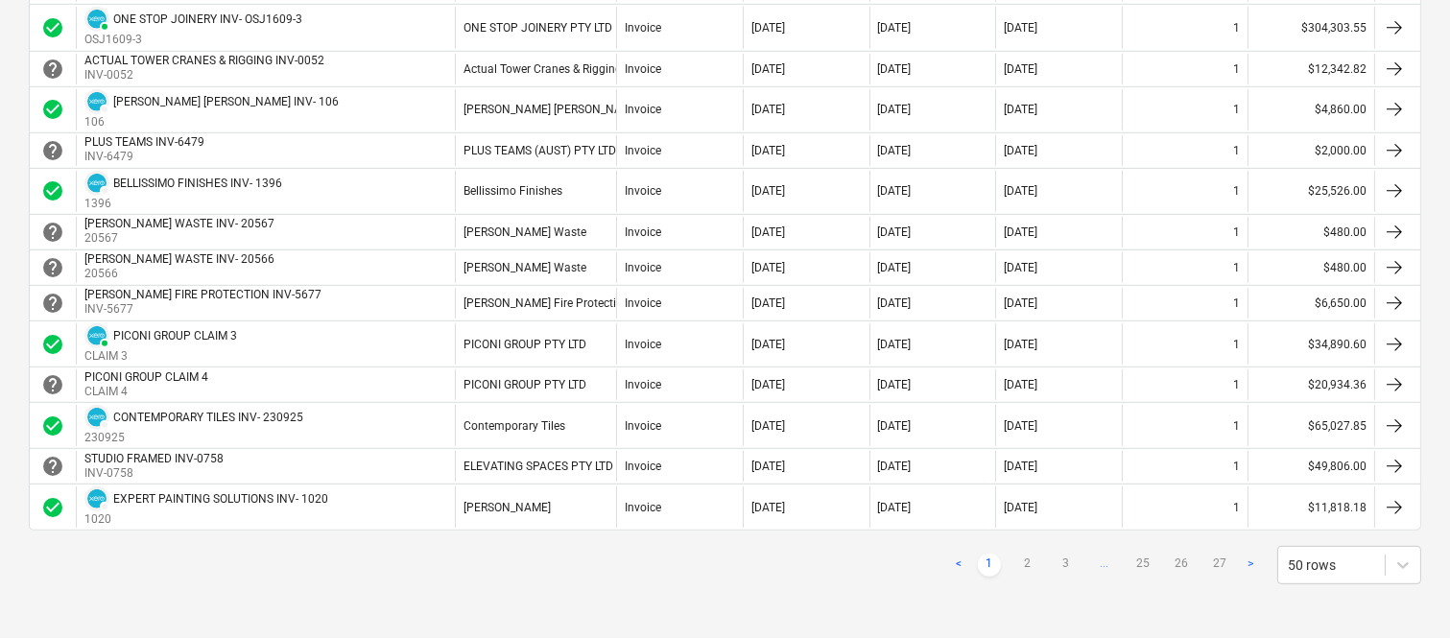
scroll to position [1708, 0]
click at [1031, 560] on link "2" at bounding box center [1027, 565] width 23 height 23
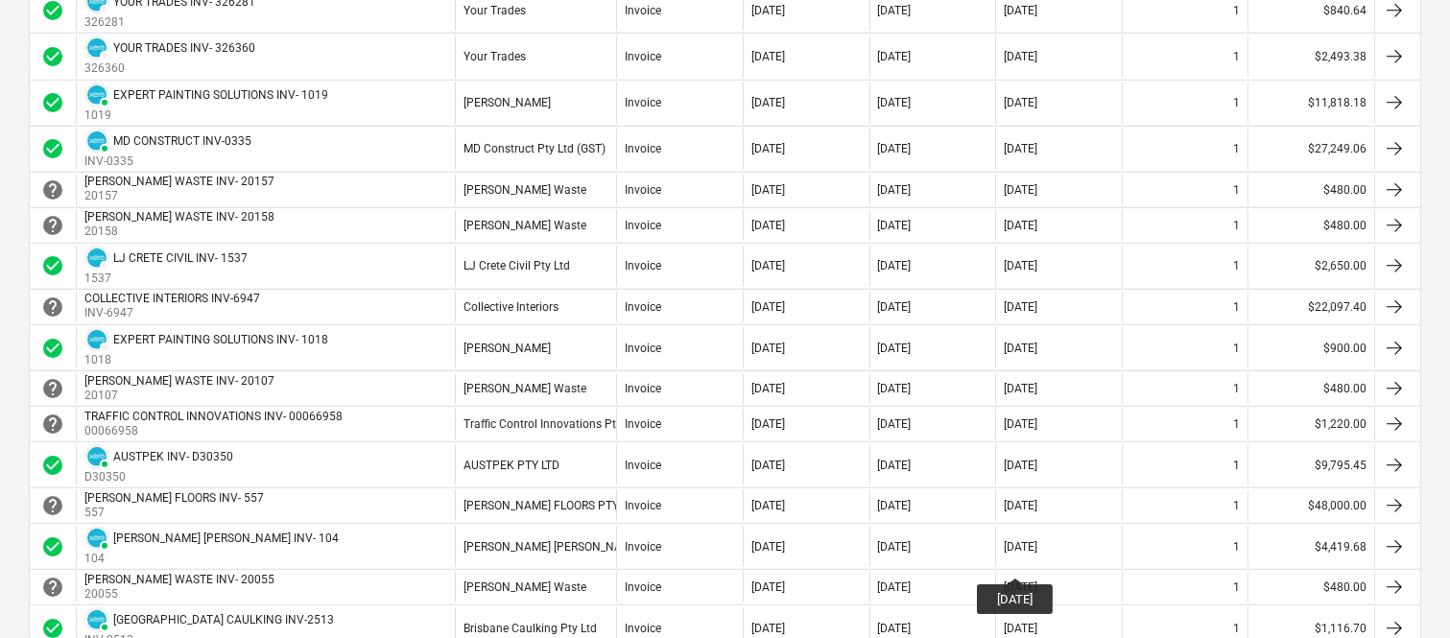
scroll to position [1729, 0]
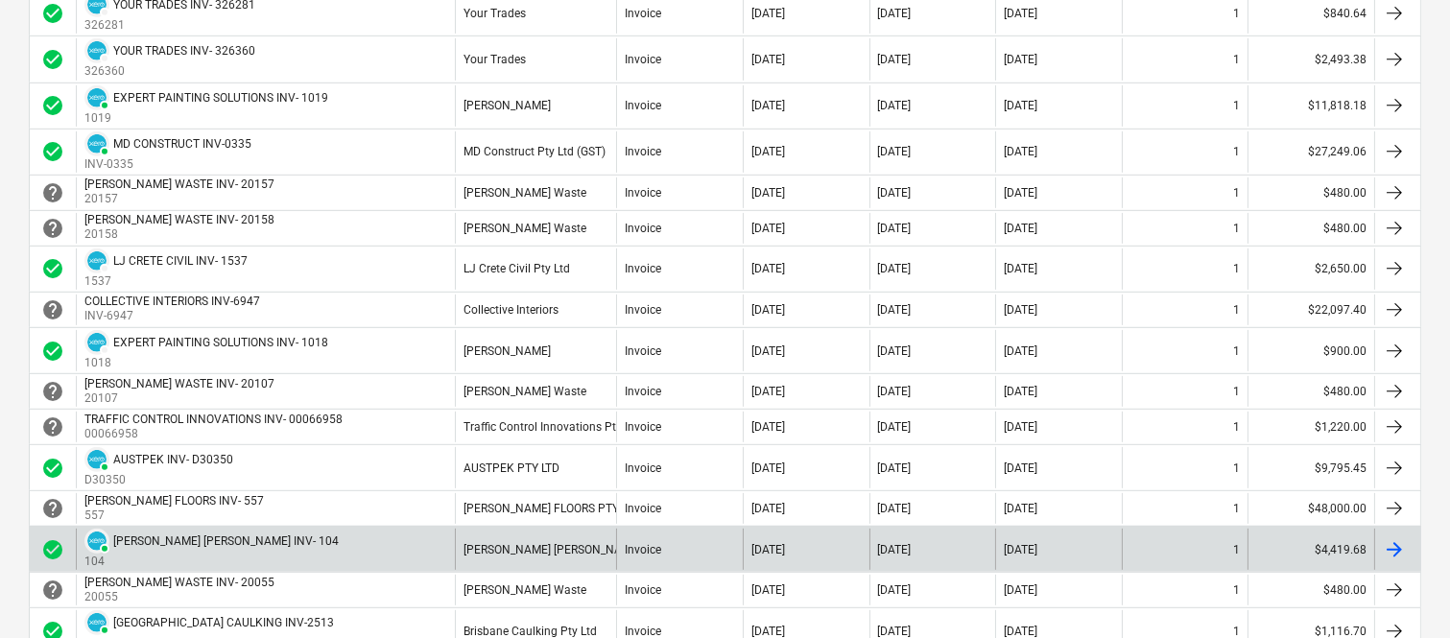
click at [420, 559] on div "PAID CAMERON BROWN INV- 104 104" at bounding box center [265, 549] width 379 height 41
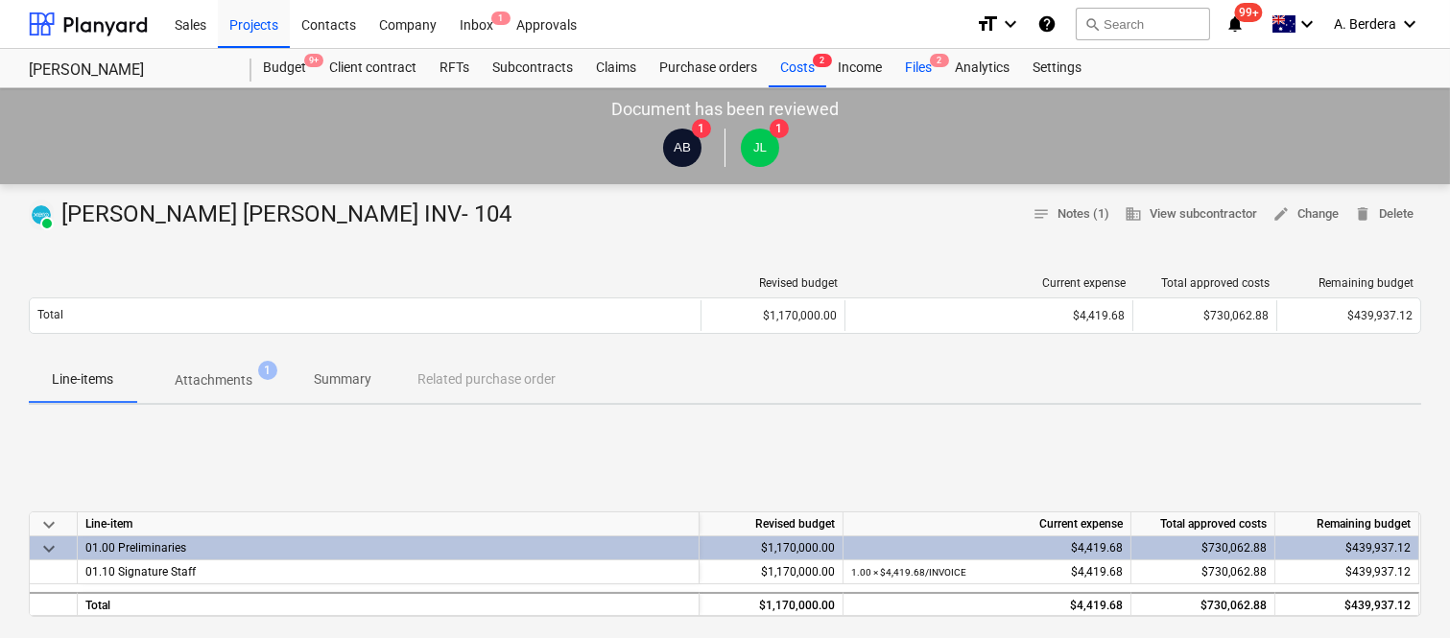
click at [928, 59] on div "Files 2" at bounding box center [918, 68] width 50 height 38
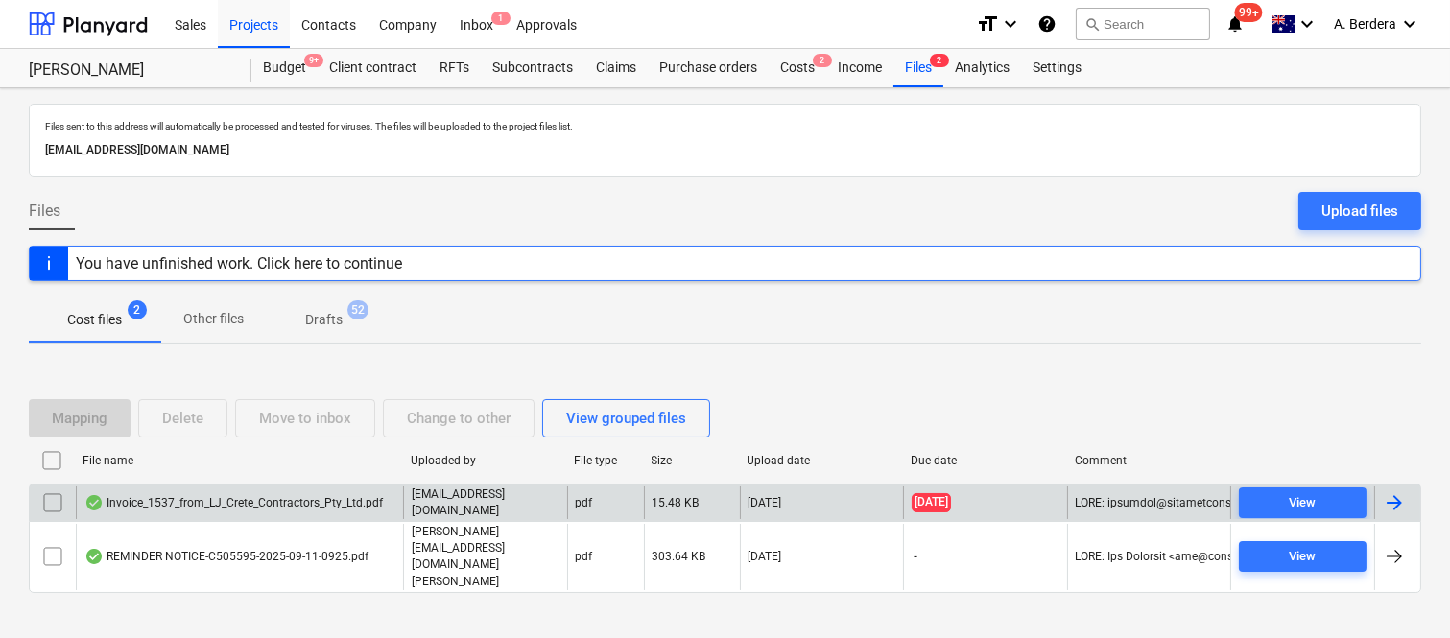
click at [291, 510] on div "Invoice_1537_from_LJ_Crete_Contractors_Pty_Ltd.pdf" at bounding box center [233, 502] width 298 height 15
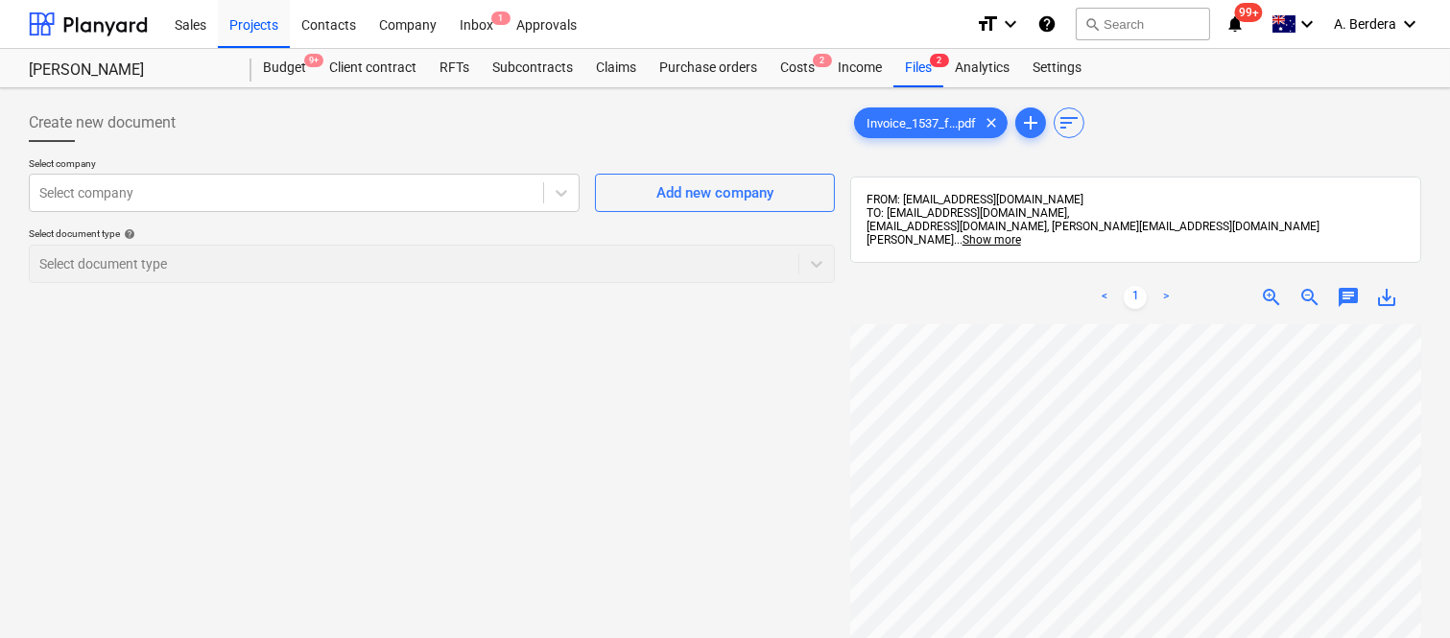
scroll to position [13, 0]
click at [1450, 522] on html "Sales Projects Contacts Company Inbox 1 Approvals format_size keyboard_arrow_do…" at bounding box center [725, 319] width 1450 height 638
click at [1283, 319] on div "< 1 > zoom_in zoom_out chat 0 save_alt" at bounding box center [1135, 590] width 571 height 638
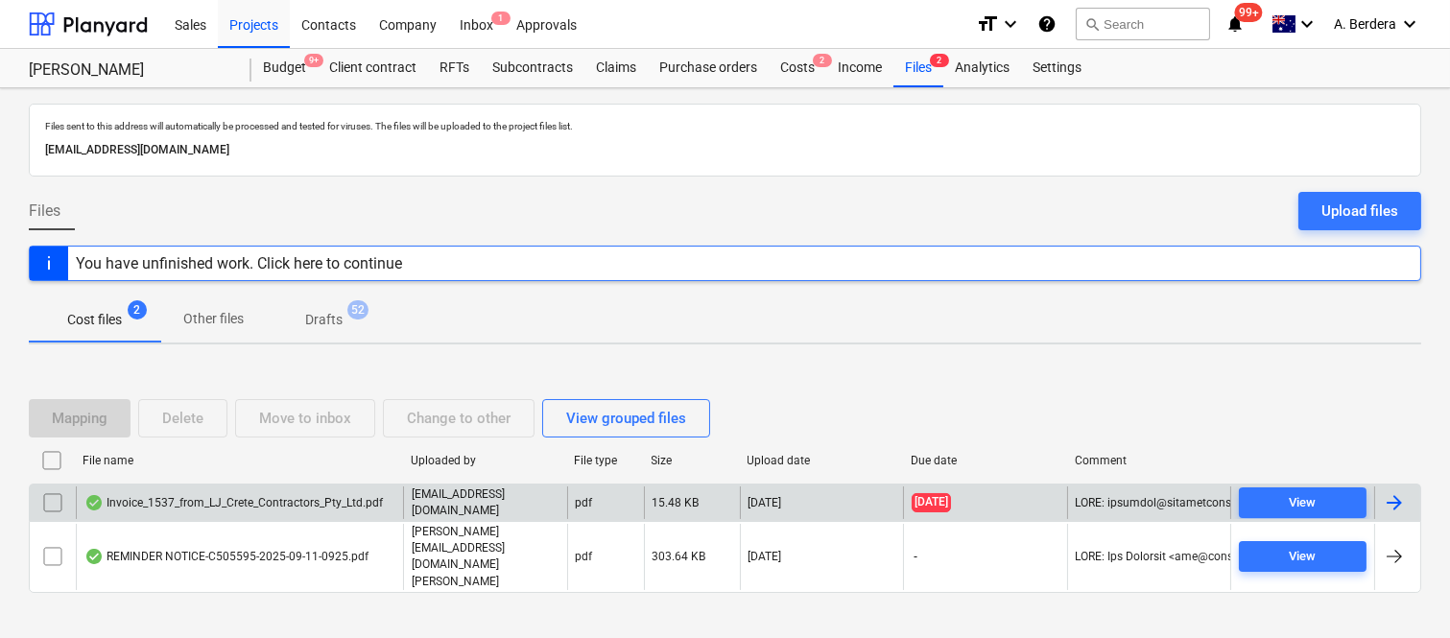
click at [366, 510] on div "Invoice_1537_from_LJ_Crete_Contractors_Pty_Ltd.pdf" at bounding box center [233, 502] width 298 height 15
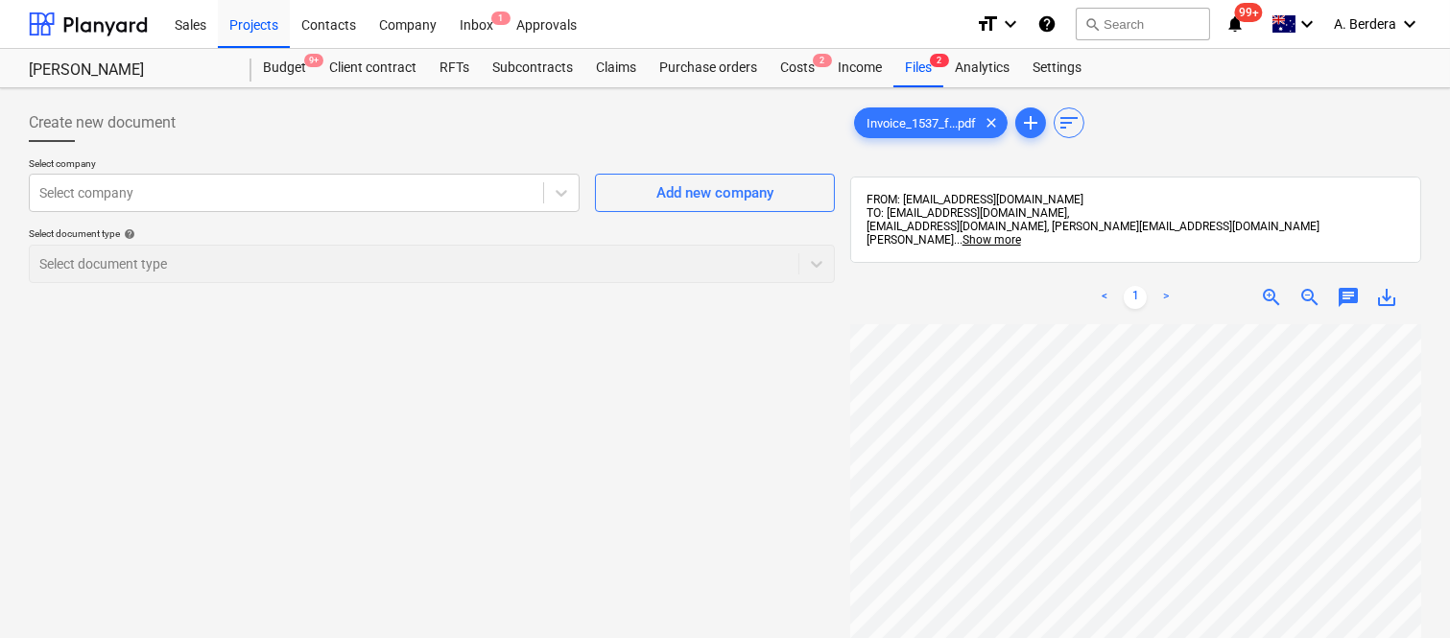
scroll to position [0, 31]
click at [494, 189] on div at bounding box center [286, 192] width 494 height 19
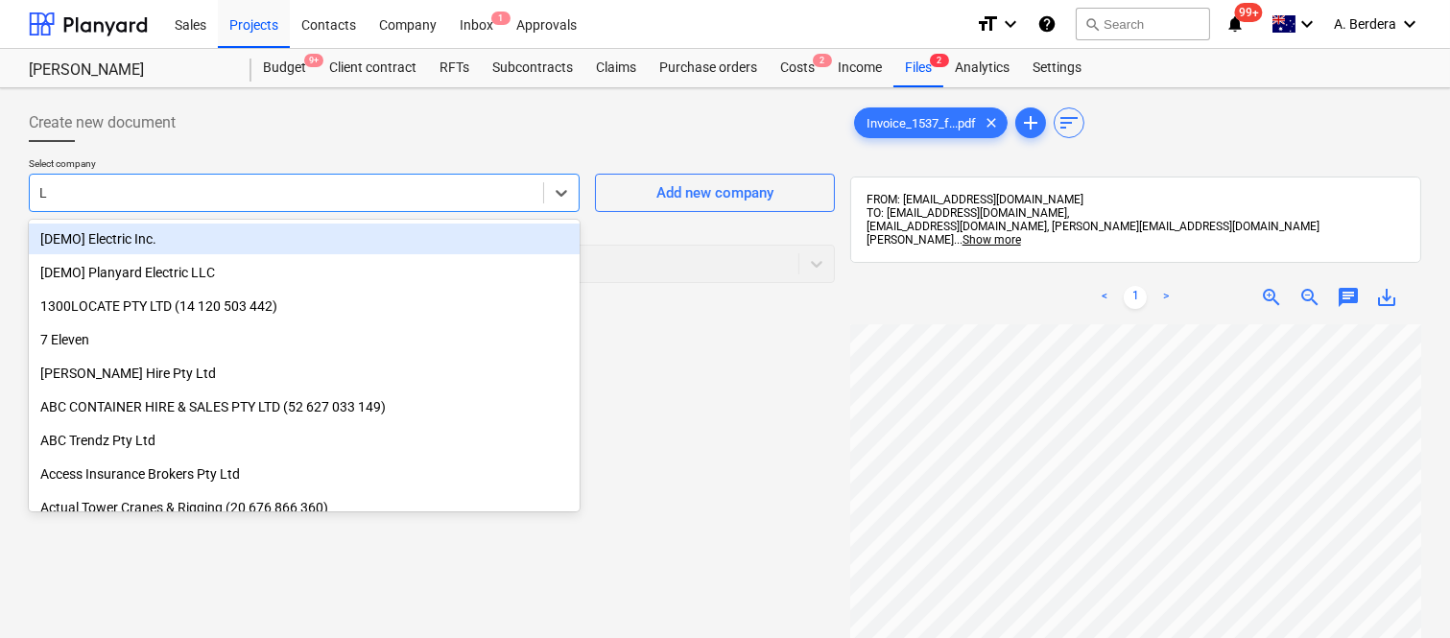
type input "LJ"
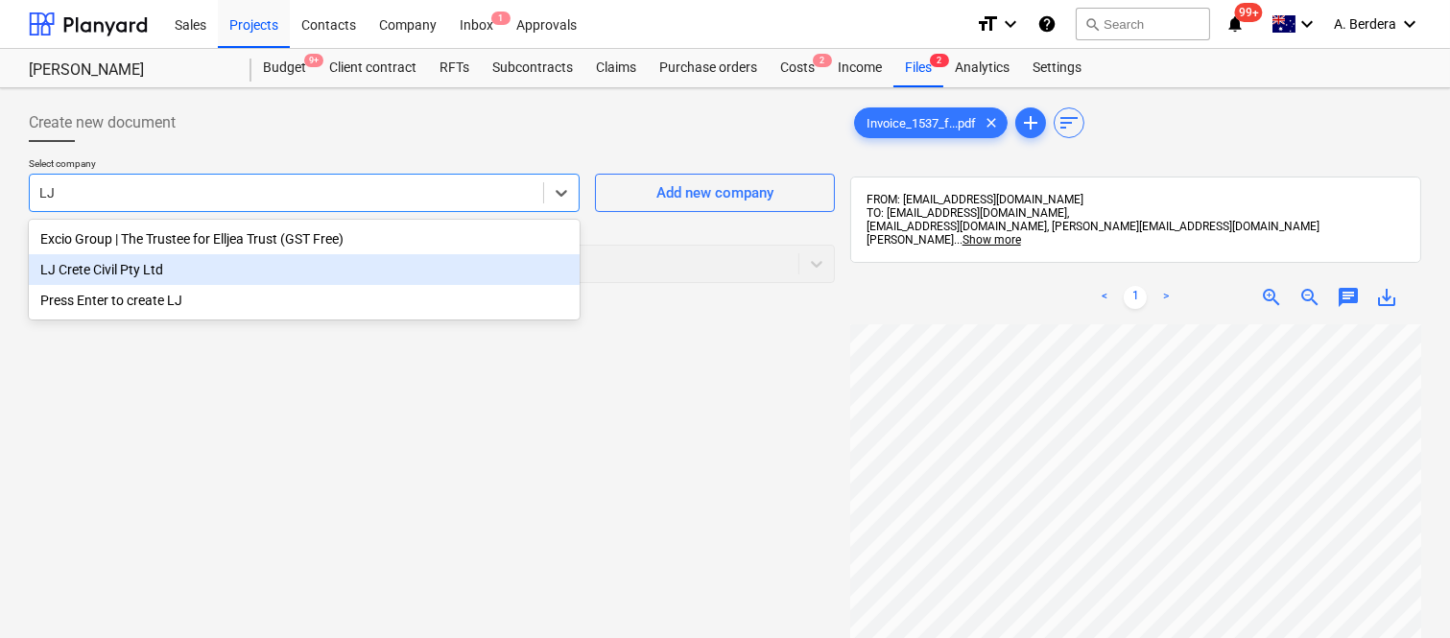
click at [240, 272] on div "LJ Crete Civil Pty Ltd" at bounding box center [304, 269] width 551 height 31
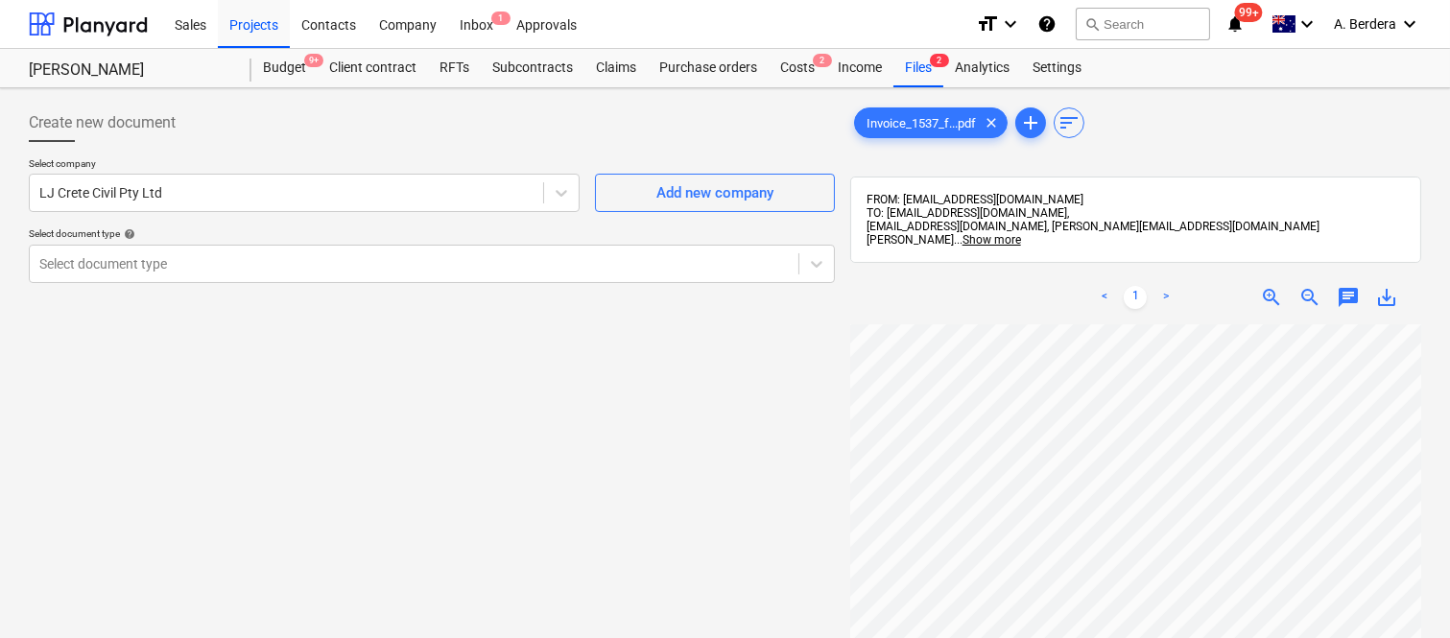
click at [407, 234] on div "Select document type help" at bounding box center [432, 233] width 806 height 12
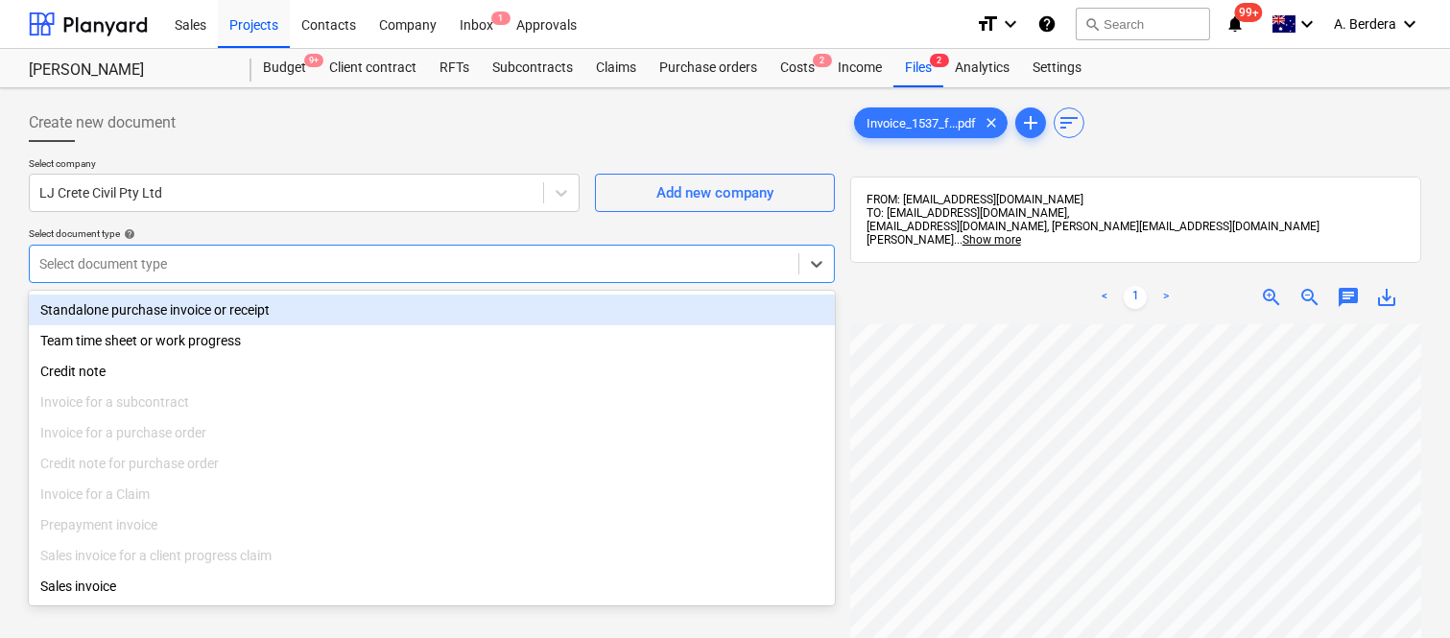
click at [433, 248] on div "Select document type" at bounding box center [432, 264] width 806 height 38
click at [462, 310] on div "Standalone purchase invoice or receipt" at bounding box center [432, 310] width 806 height 31
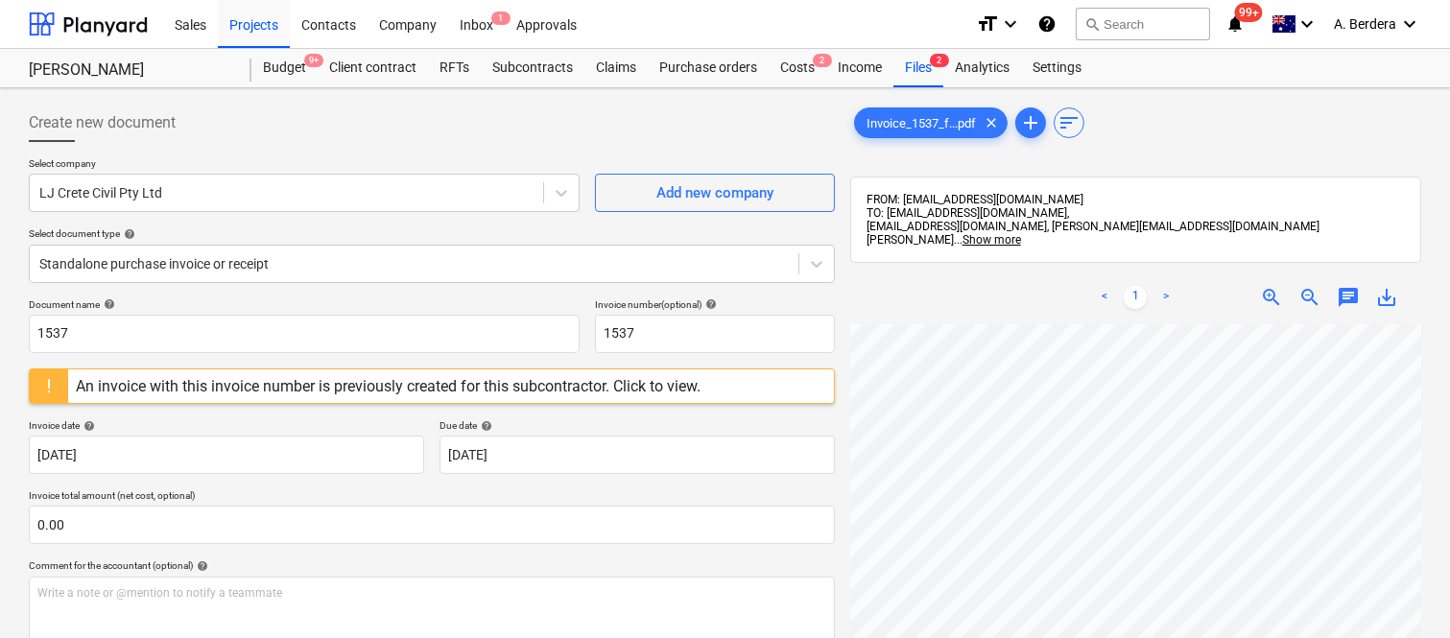
scroll to position [5, 0]
click at [659, 388] on div "An invoice with this invoice number is previously created for this subcontracto…" at bounding box center [388, 386] width 625 height 18
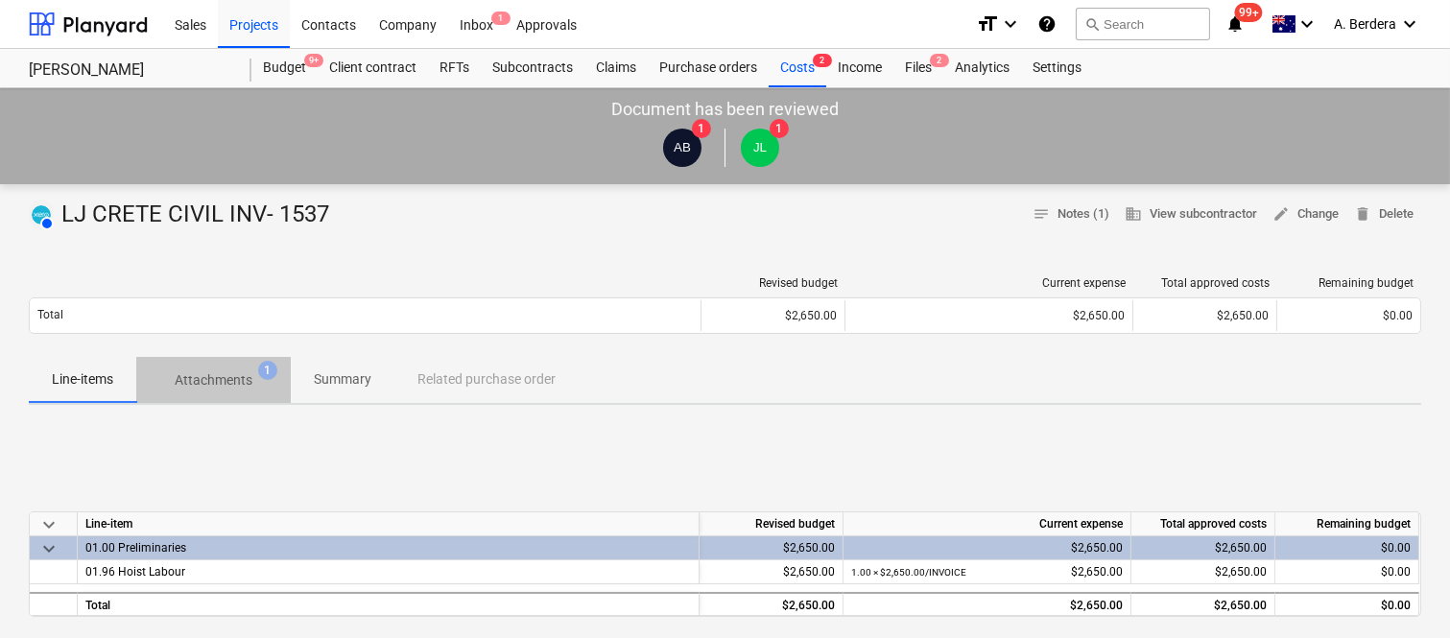
click at [233, 377] on p "Attachments" at bounding box center [214, 380] width 78 height 20
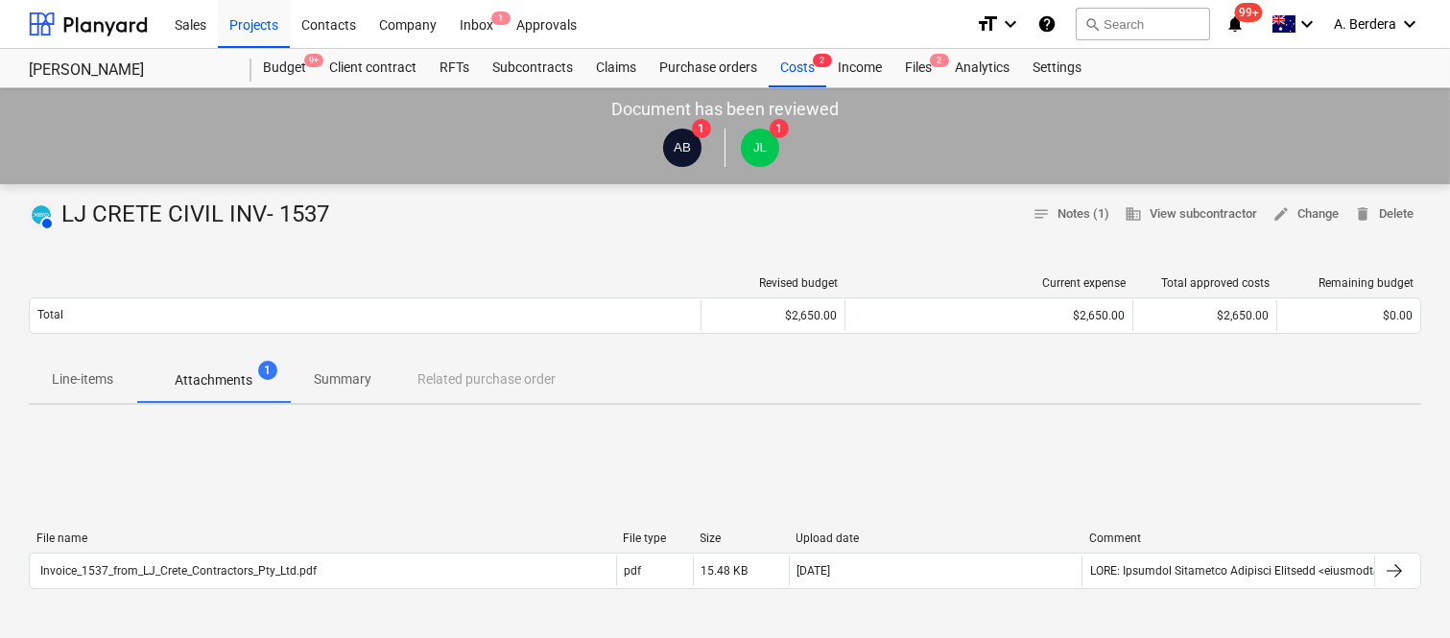
click at [79, 372] on p "Line-items" at bounding box center [82, 379] width 61 height 20
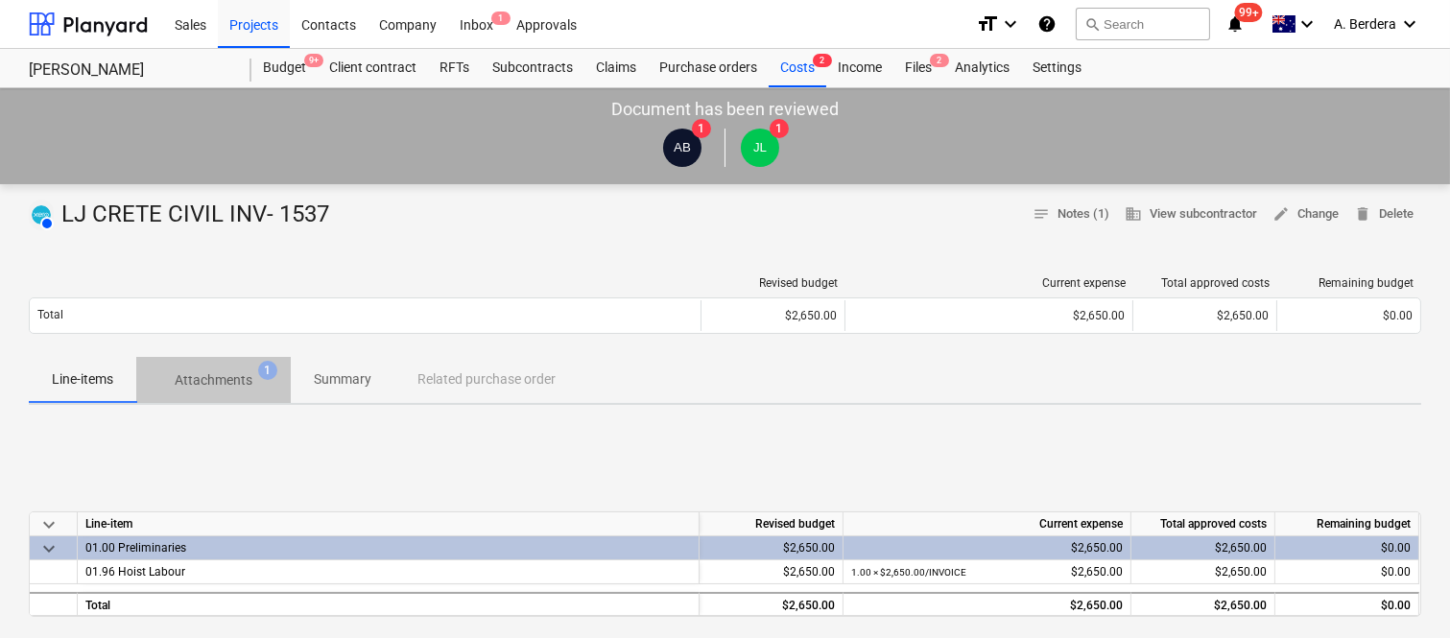
click at [224, 374] on p "Attachments" at bounding box center [214, 380] width 78 height 20
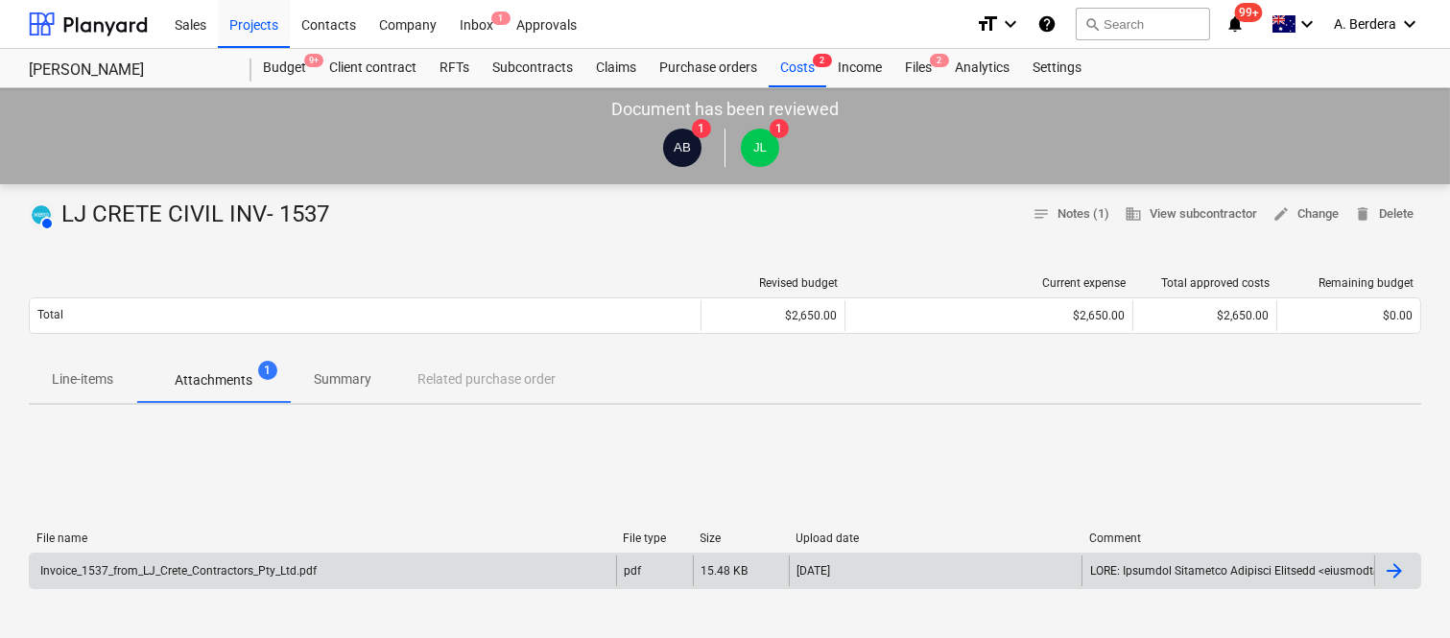
click at [308, 570] on div "Invoice_1537_from_LJ_Crete_Contractors_Pty_Ltd.pdf" at bounding box center [176, 570] width 279 height 13
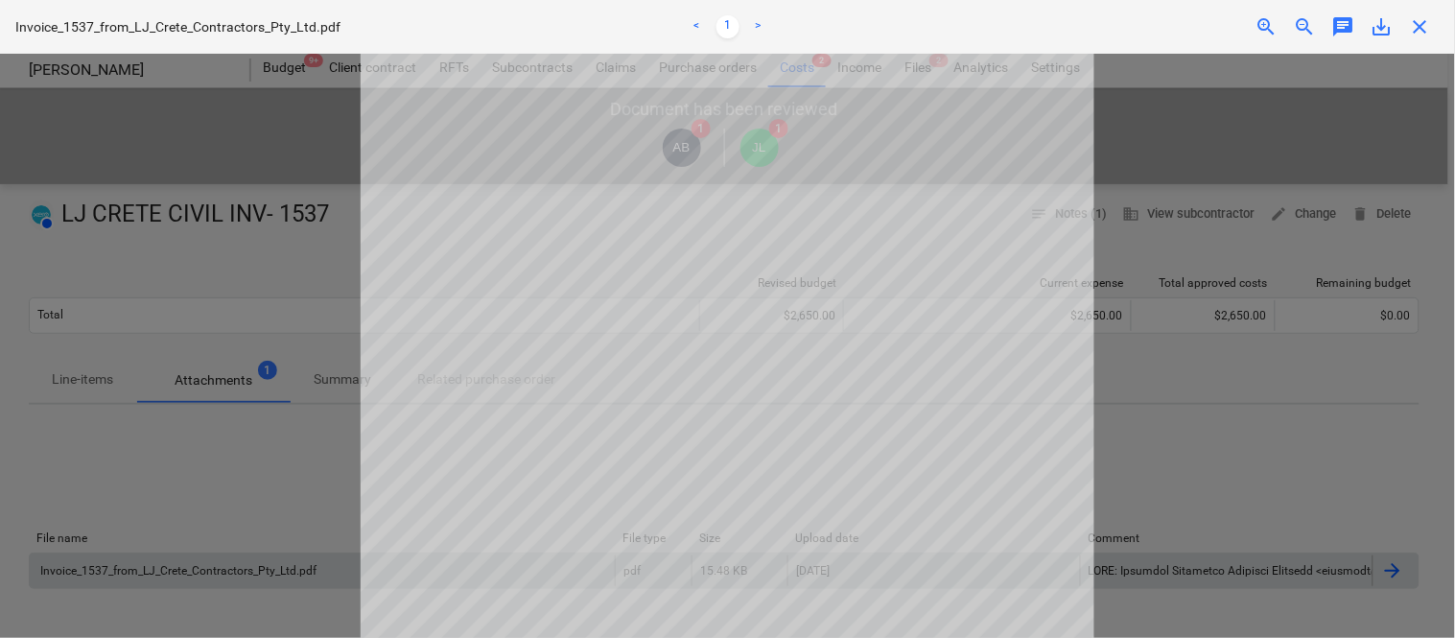
click at [1418, 24] on span "close" at bounding box center [1420, 26] width 23 height 23
